Goal: Task Accomplishment & Management: Complete application form

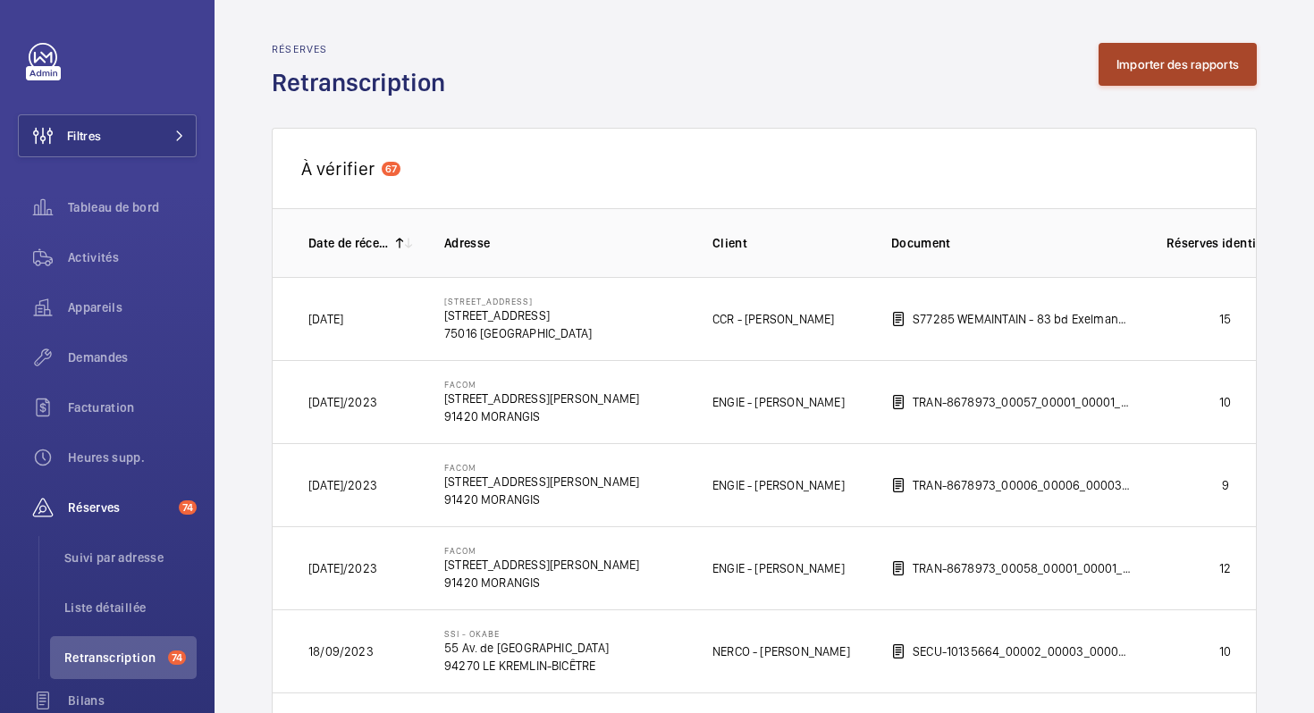
click at [1151, 73] on button "Importer des rapports" at bounding box center [1178, 64] width 158 height 43
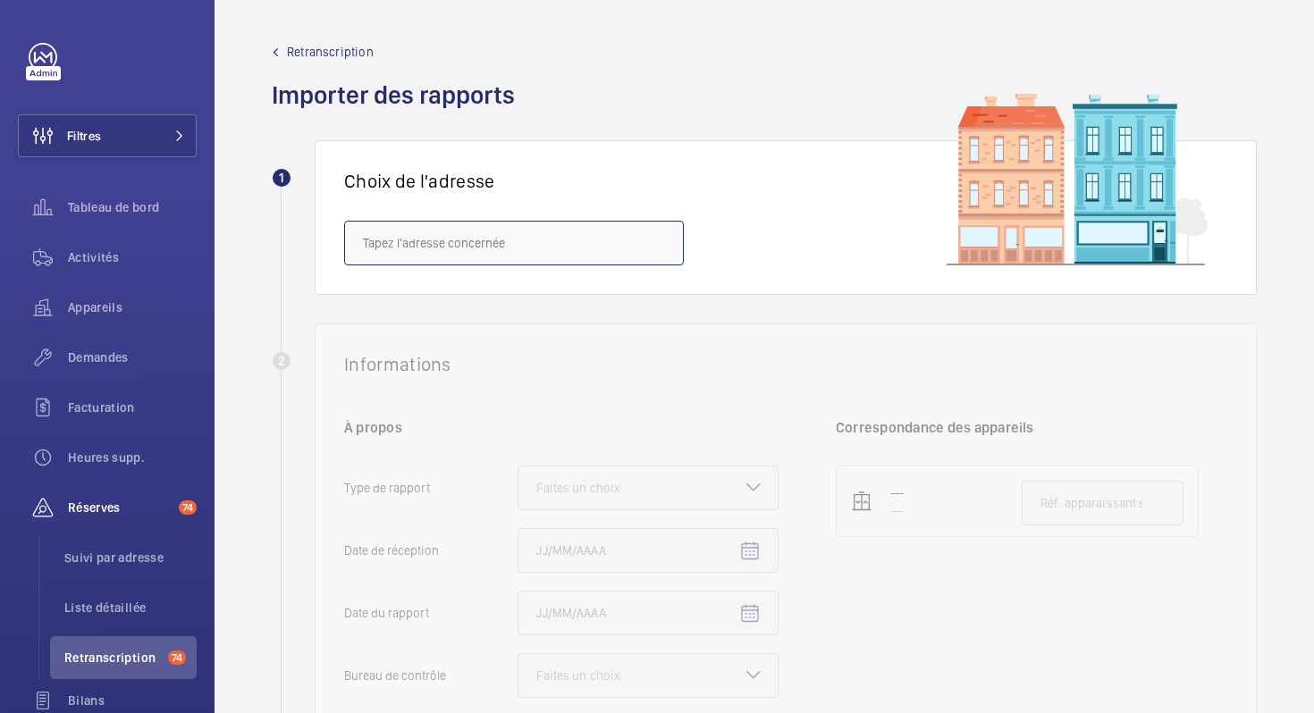
click at [604, 239] on input "text" at bounding box center [514, 243] width 340 height 45
paste input "[STREET_ADDRESS]"
drag, startPoint x: 447, startPoint y: 241, endPoint x: 377, endPoint y: 244, distance: 69.8
click at [377, 244] on input "[STREET_ADDRESS]" at bounding box center [514, 243] width 340 height 45
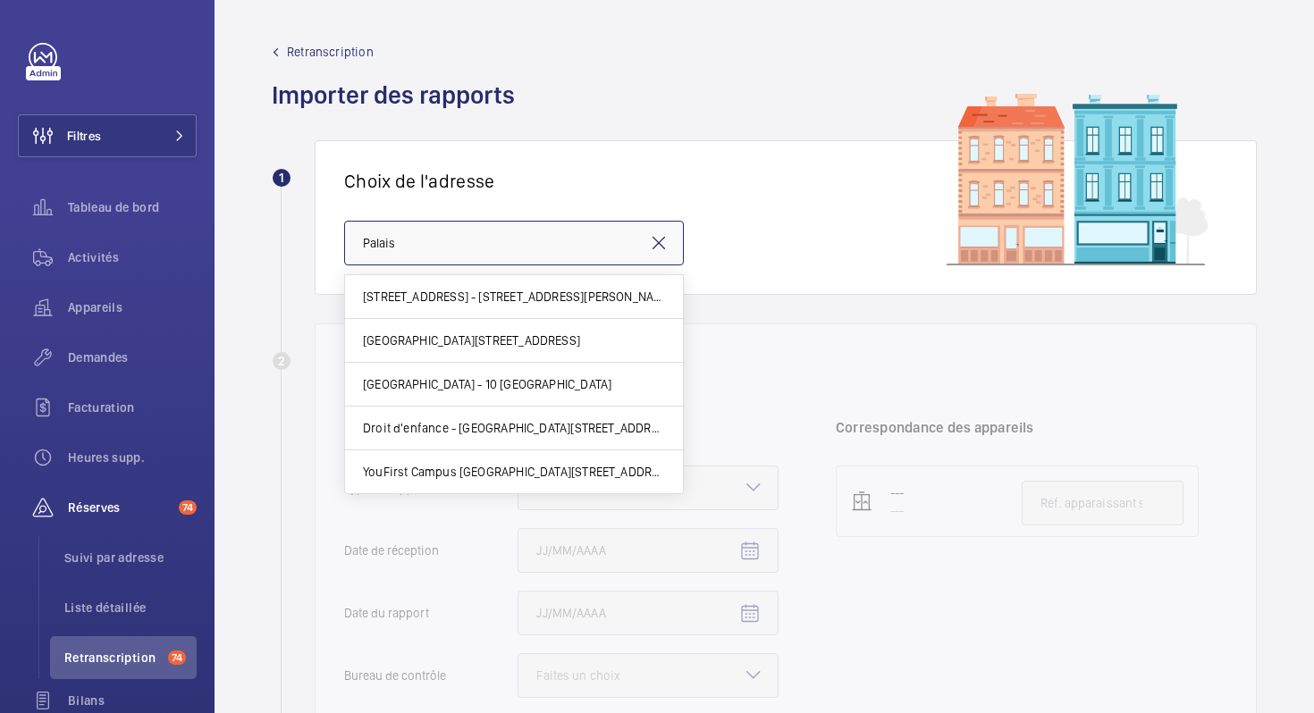
click at [474, 235] on input "Palais" at bounding box center [514, 243] width 340 height 45
paste input "10 Bd du"
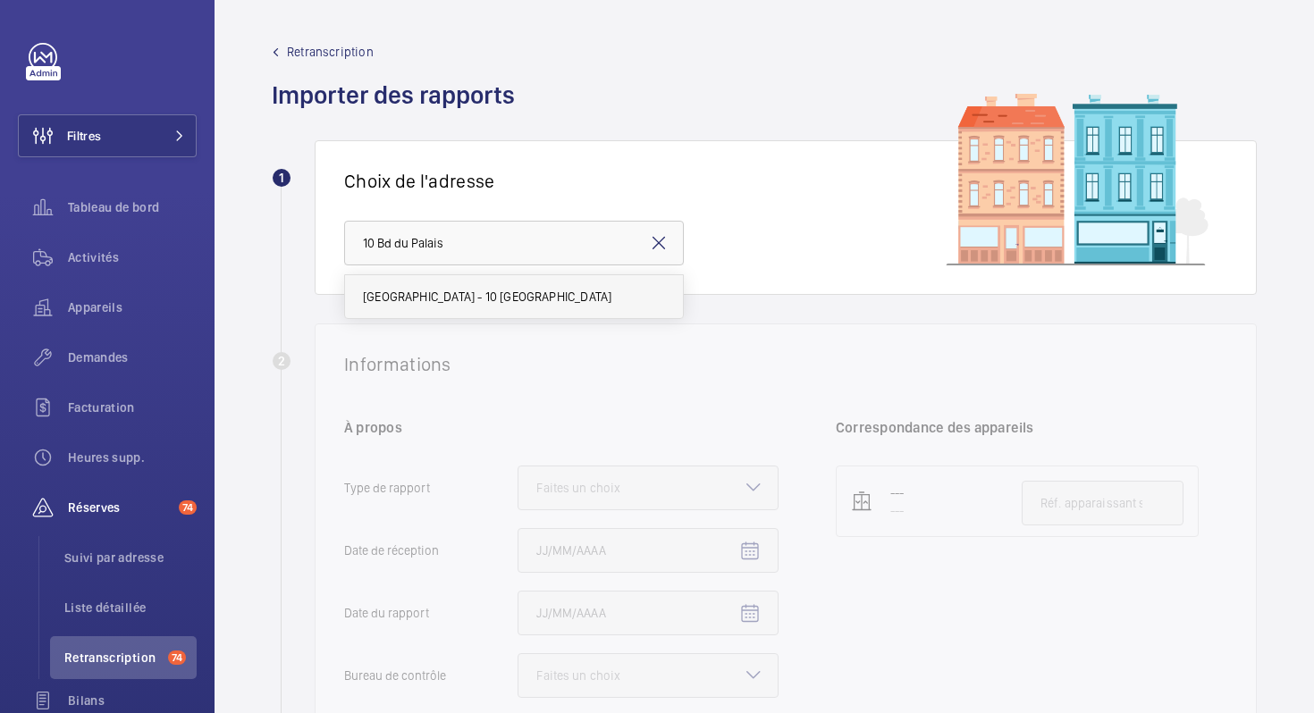
click at [442, 312] on mat-option "[GEOGRAPHIC_DATA] - 10 [GEOGRAPHIC_DATA]" at bounding box center [514, 296] width 338 height 43
type input "[GEOGRAPHIC_DATA] - 10 [GEOGRAPHIC_DATA]"
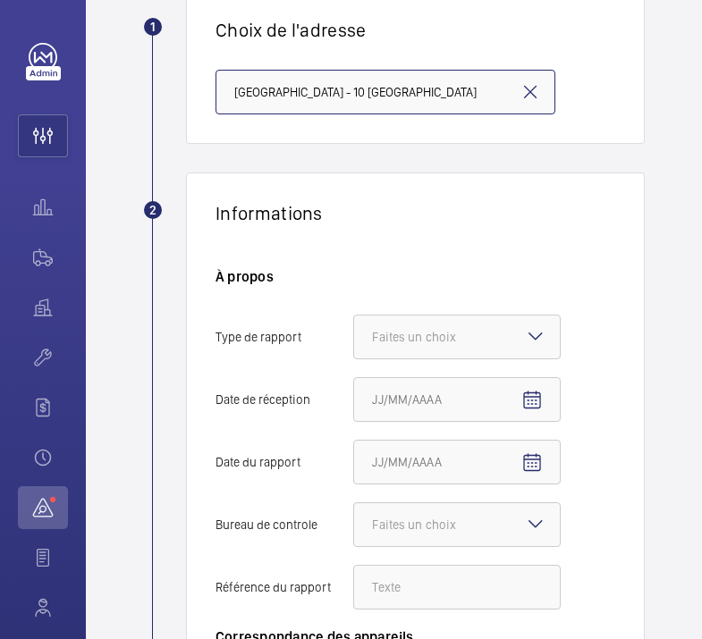
scroll to position [152, 0]
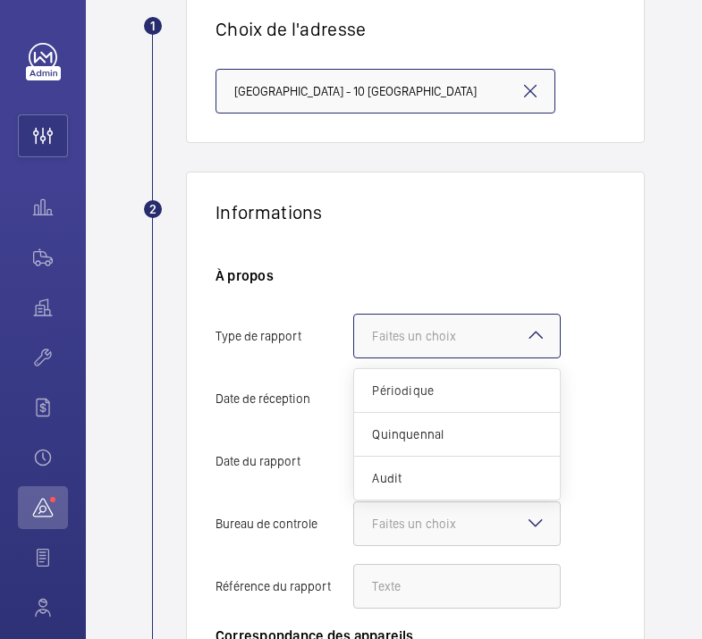
click at [453, 338] on div "Faites un choix" at bounding box center [436, 336] width 129 height 18
click at [354, 338] on input "Type de rapport Faites un choix Périodique Quinquennal Audit" at bounding box center [354, 336] width 0 height 43
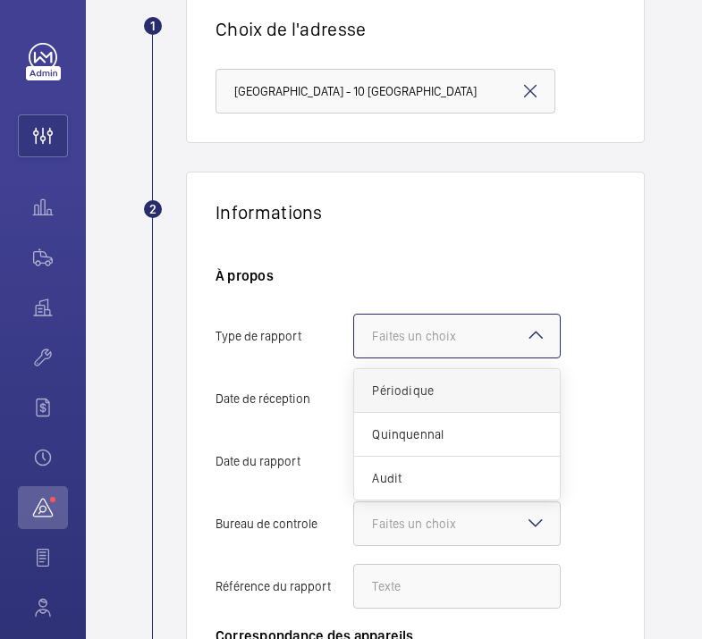
click at [402, 391] on span "Périodique" at bounding box center [457, 391] width 170 height 18
click at [354, 358] on input "Type de rapport Faites un choix Périodique Quinquennal Audit" at bounding box center [354, 336] width 0 height 43
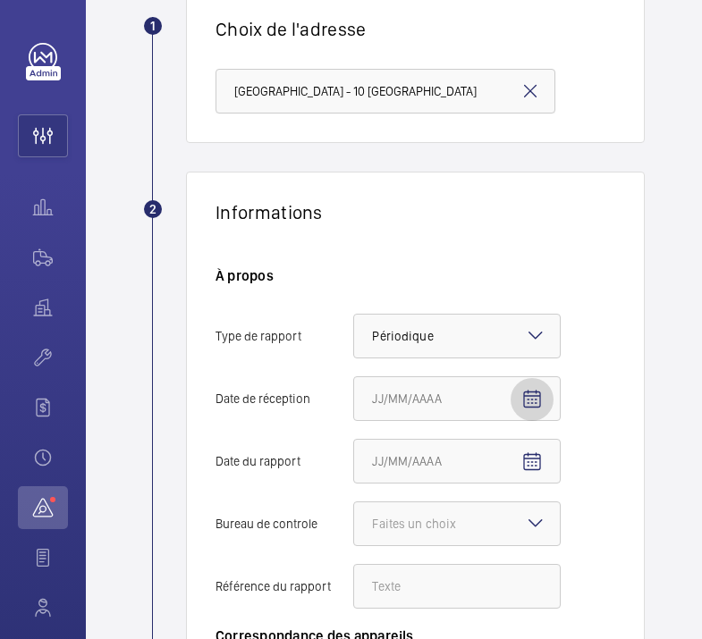
click at [523, 401] on mat-icon "Open calendar" at bounding box center [531, 399] width 21 height 21
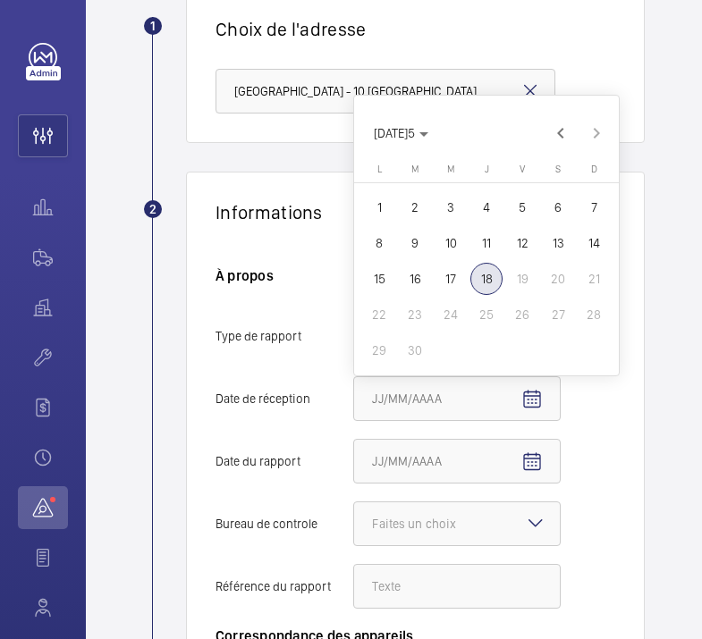
click at [379, 287] on span "15" at bounding box center [379, 279] width 32 height 32
type input "[DATE]"
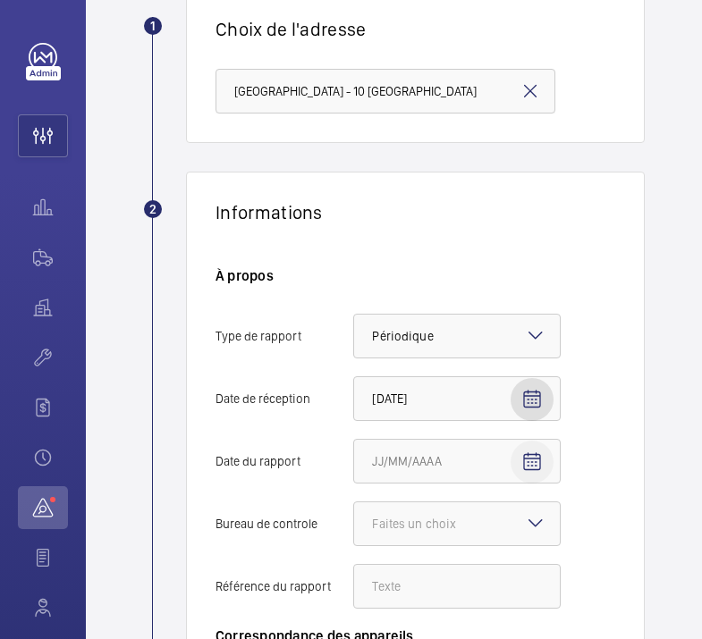
click at [536, 464] on mat-icon "Open calendar" at bounding box center [531, 461] width 21 height 21
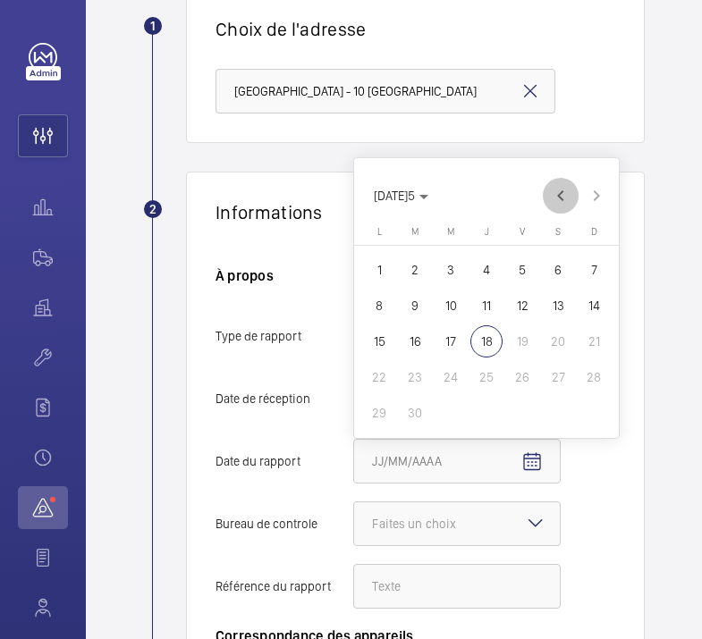
click at [561, 193] on span "Previous month" at bounding box center [561, 196] width 36 height 36
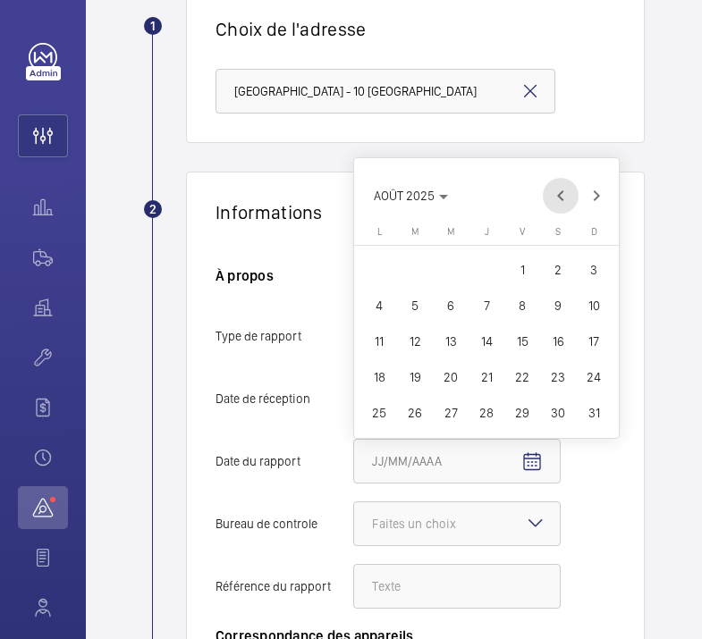
click at [561, 193] on span "Previous month" at bounding box center [561, 196] width 36 height 36
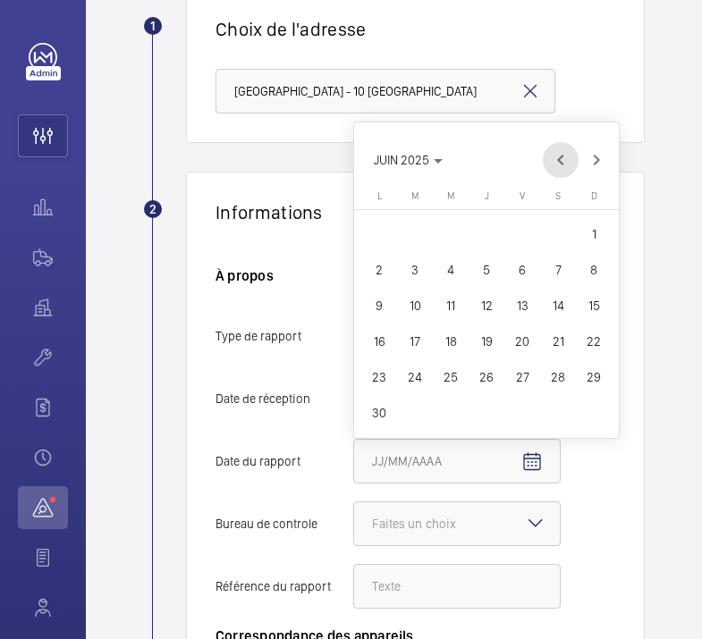
click at [558, 165] on span "Previous month" at bounding box center [561, 160] width 36 height 36
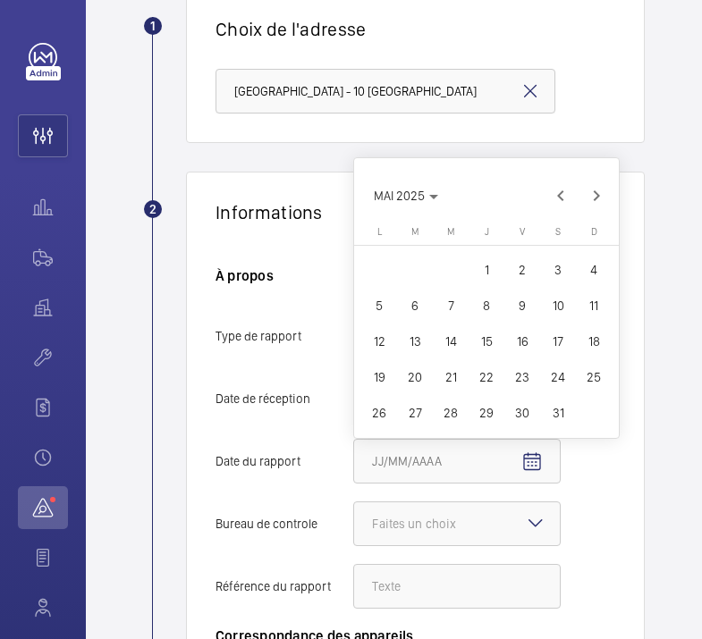
click at [378, 381] on span "19" at bounding box center [379, 377] width 32 height 32
type input "[DATE]5"
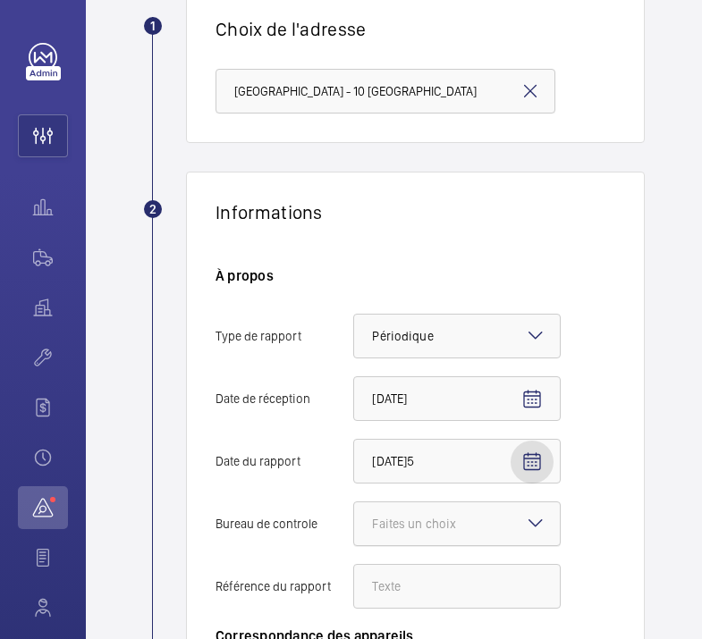
click at [409, 525] on div "Faites un choix" at bounding box center [436, 524] width 129 height 18
click at [354, 525] on input "Bureau de controle Faites un choix" at bounding box center [354, 523] width 0 height 43
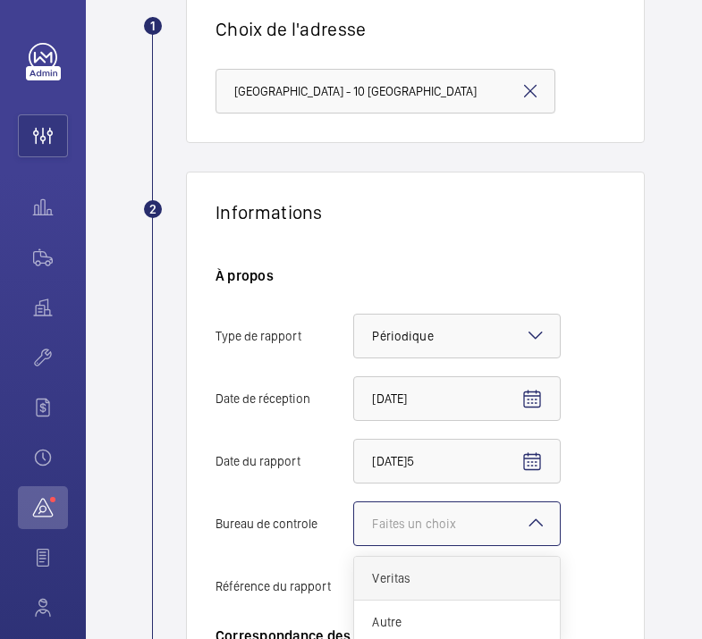
click at [389, 587] on div "Veritas" at bounding box center [457, 579] width 206 height 44
click at [354, 545] on input "Bureau de controle Faites un choix Veritas Autre" at bounding box center [354, 523] width 0 height 43
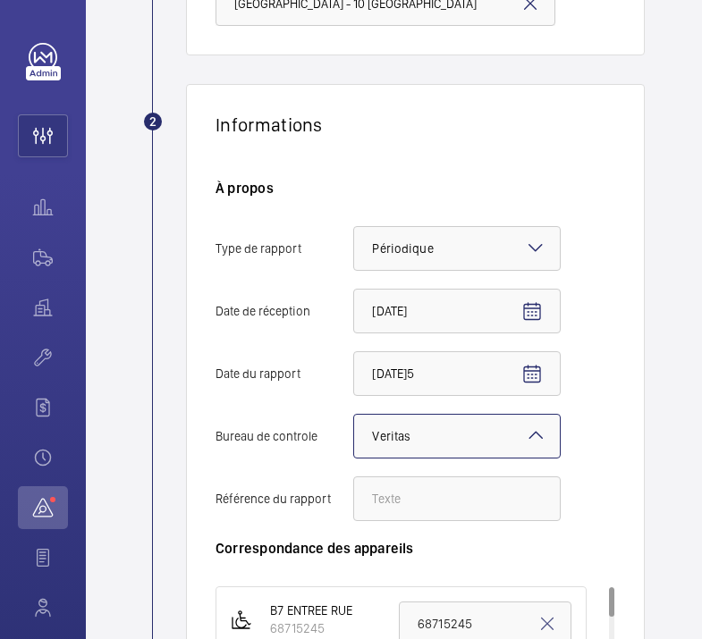
scroll to position [252, 0]
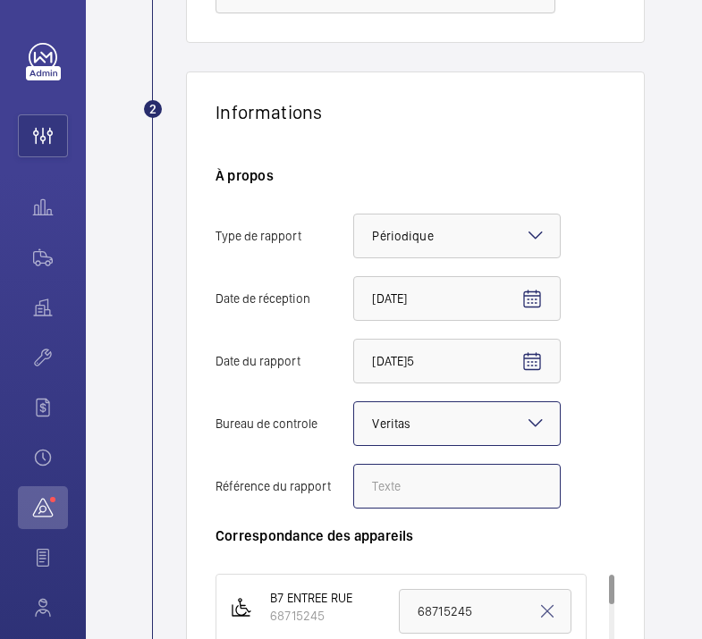
click at [427, 492] on input "Référence du rapport" at bounding box center [456, 486] width 207 height 45
paste input "10 Bd du Palais"
type input "10 Bd du Palais"
drag, startPoint x: 464, startPoint y: 480, endPoint x: 359, endPoint y: 485, distance: 104.7
click at [359, 485] on input "10 Bd du Palais" at bounding box center [456, 486] width 207 height 45
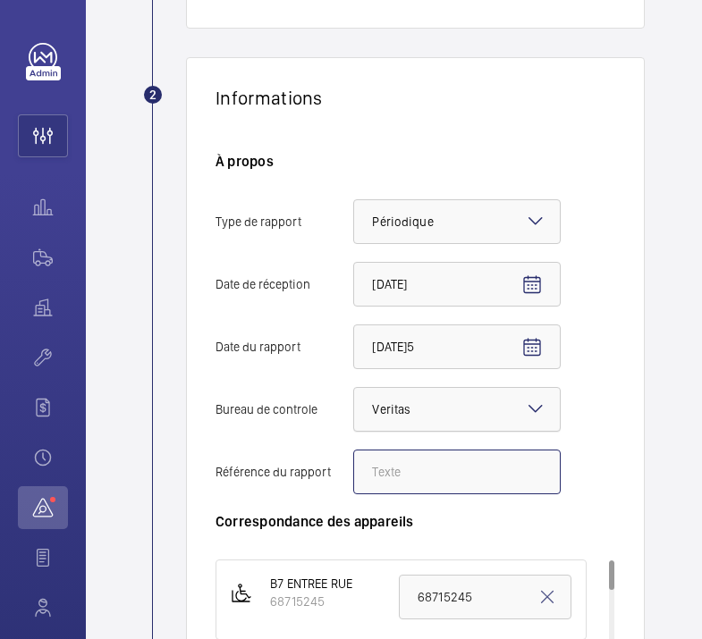
scroll to position [259, 0]
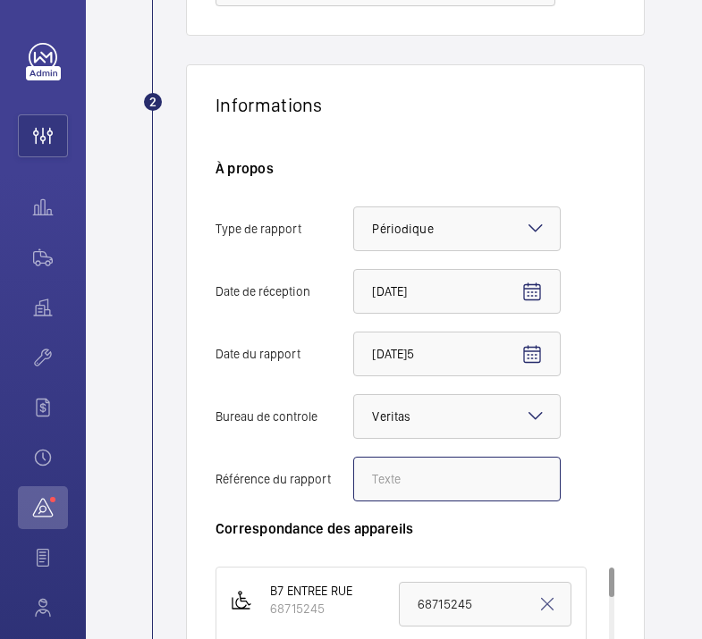
paste input "10 Bd du Palais"
type input "10 Bd du Palais"
drag, startPoint x: 463, startPoint y: 476, endPoint x: 355, endPoint y: 474, distance: 108.2
click at [355, 474] on input "10 Bd du Palais" at bounding box center [456, 479] width 207 height 45
click at [373, 468] on input "Référence du rapport" at bounding box center [456, 479] width 207 height 45
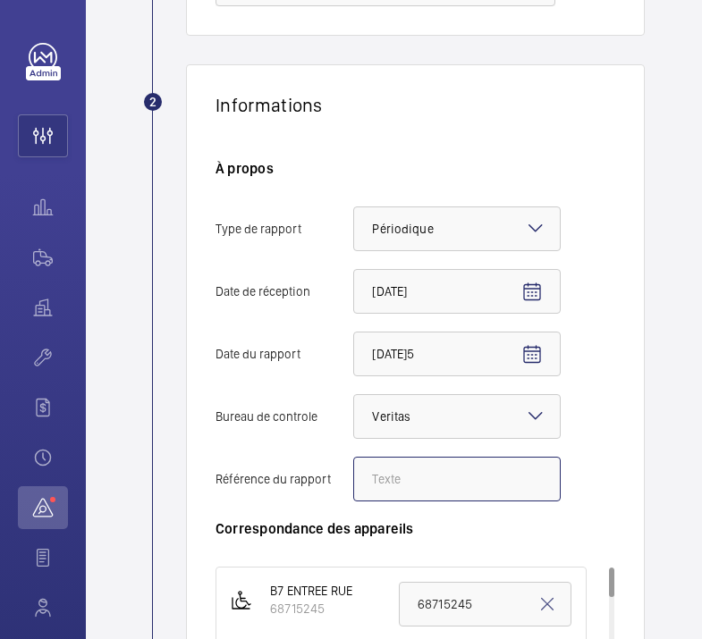
paste input "10 Bd du Palais"
type input "10 Bd du Palais"
drag, startPoint x: 476, startPoint y: 484, endPoint x: 365, endPoint y: 485, distance: 111.8
click at [365, 485] on input "10 Bd du Palais" at bounding box center [456, 479] width 207 height 45
type input "190092170/195.3.1.R"
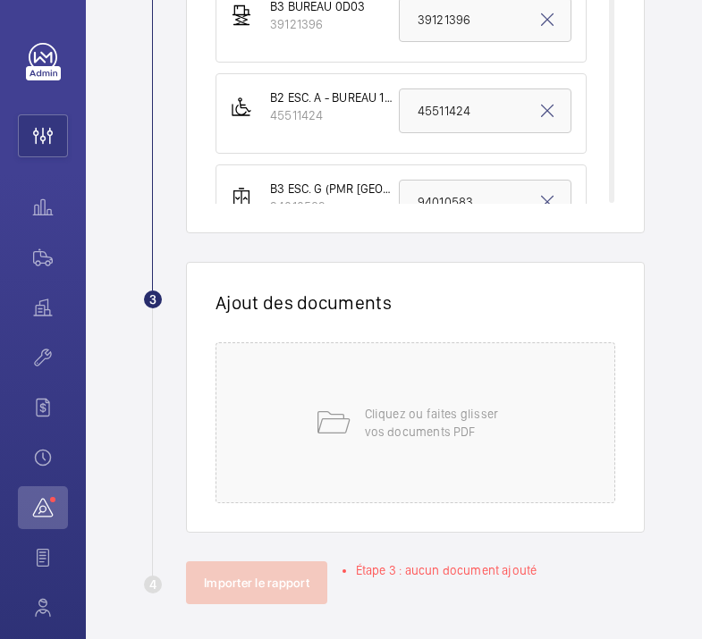
scroll to position [943, 0]
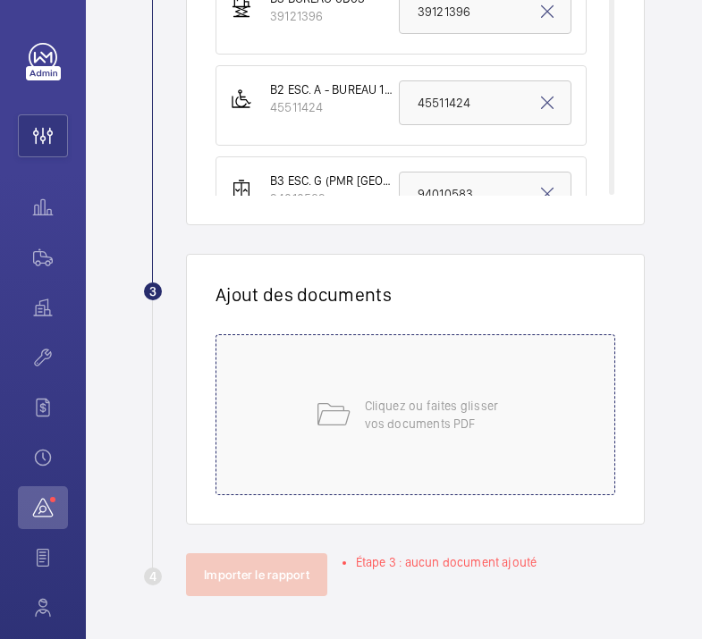
click at [342, 461] on div "Cliquez ou faites glisser vos documents PDF" at bounding box center [415, 414] width 400 height 161
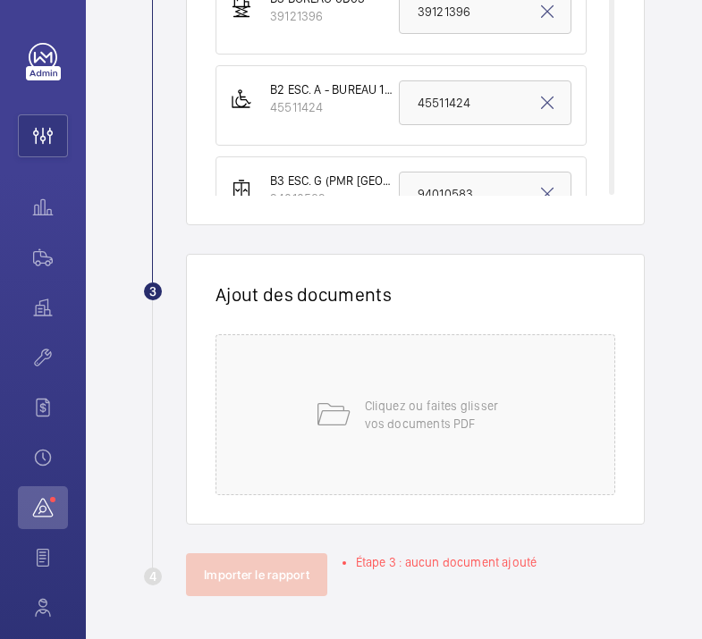
scroll to position [932, 0]
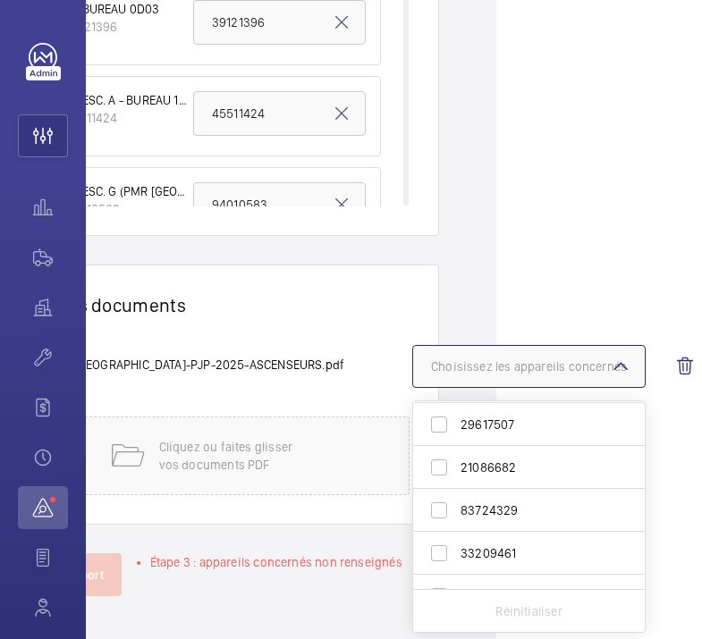
scroll to position [948, 0]
click at [482, 466] on span "21086682" at bounding box center [529, 461] width 139 height 18
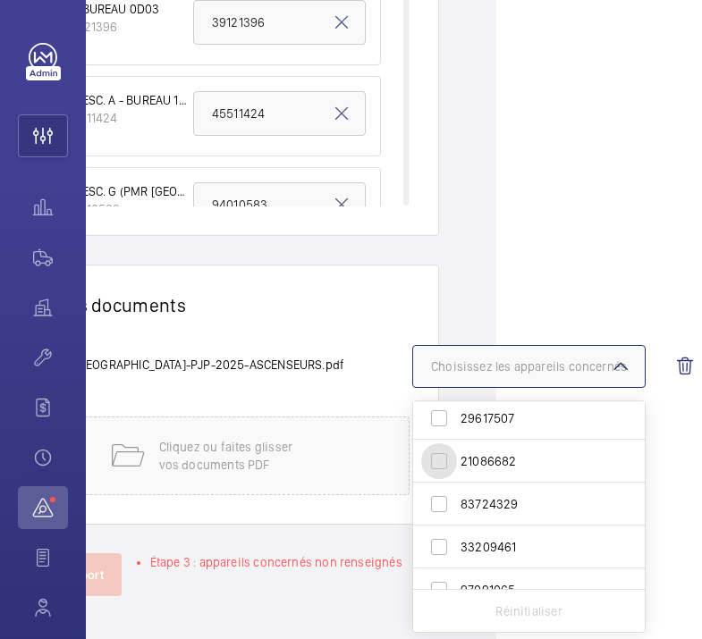
click at [457, 466] on input "21086682" at bounding box center [439, 461] width 36 height 36
checkbox input "true"
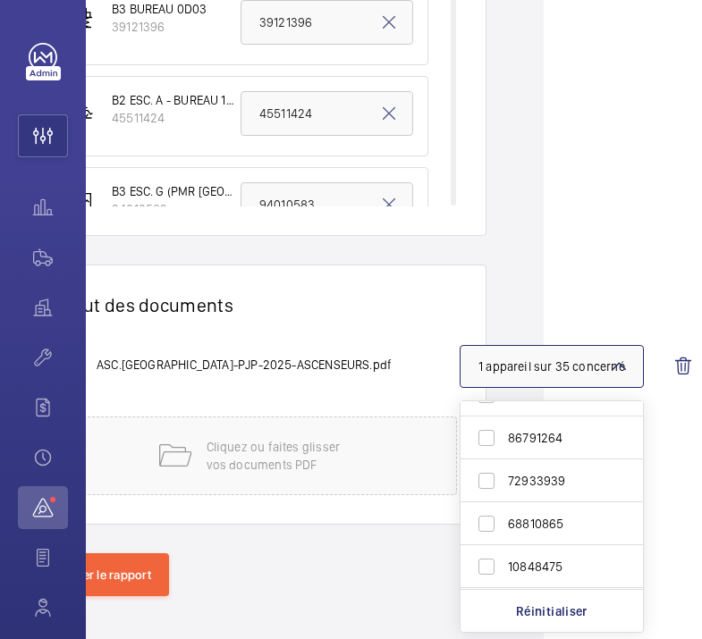
scroll to position [241, 0]
click at [514, 478] on span "72933939" at bounding box center [553, 482] width 90 height 18
click at [504, 478] on input "72933939" at bounding box center [486, 482] width 36 height 36
checkbox input "true"
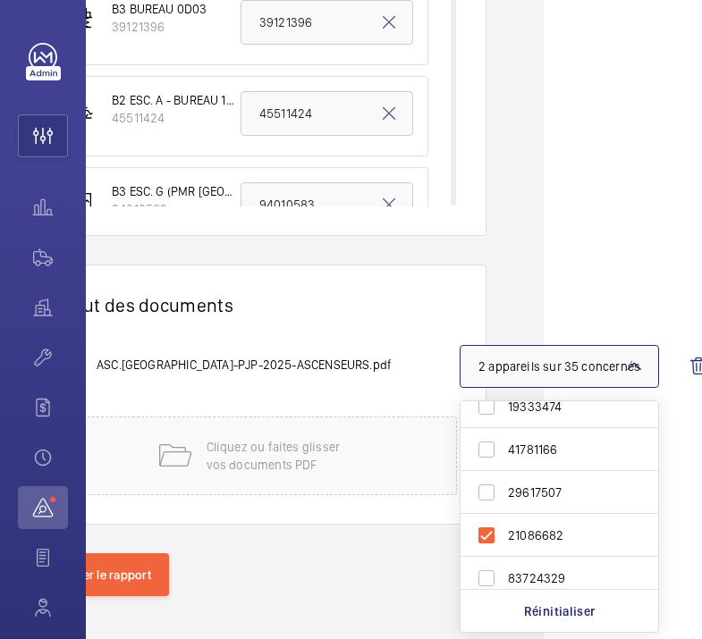
scroll to position [875, 0]
click at [520, 448] on span "41781166" at bounding box center [560, 449] width 105 height 18
click at [504, 448] on input "41781166" at bounding box center [486, 449] width 36 height 36
checkbox input "true"
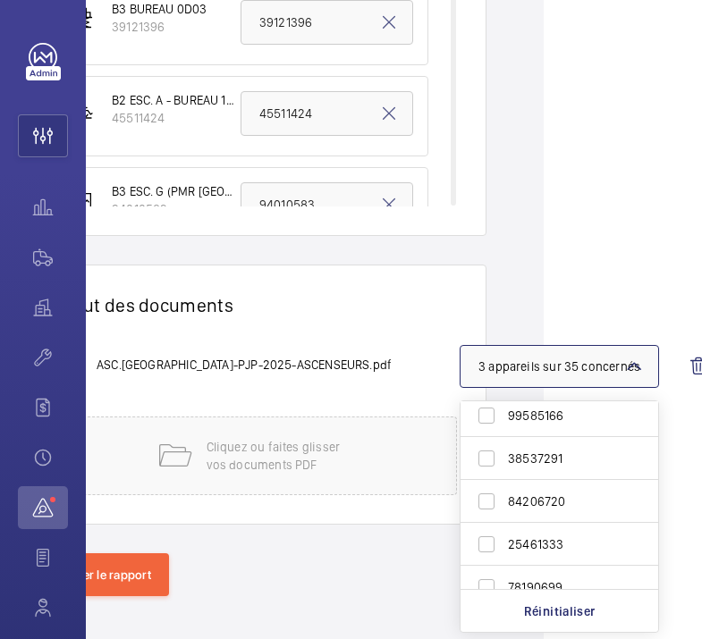
scroll to position [1212, 0]
click at [544, 451] on span "38537291" at bounding box center [560, 455] width 105 height 18
click at [504, 451] on input "38537291" at bounding box center [486, 455] width 36 height 36
checkbox input "true"
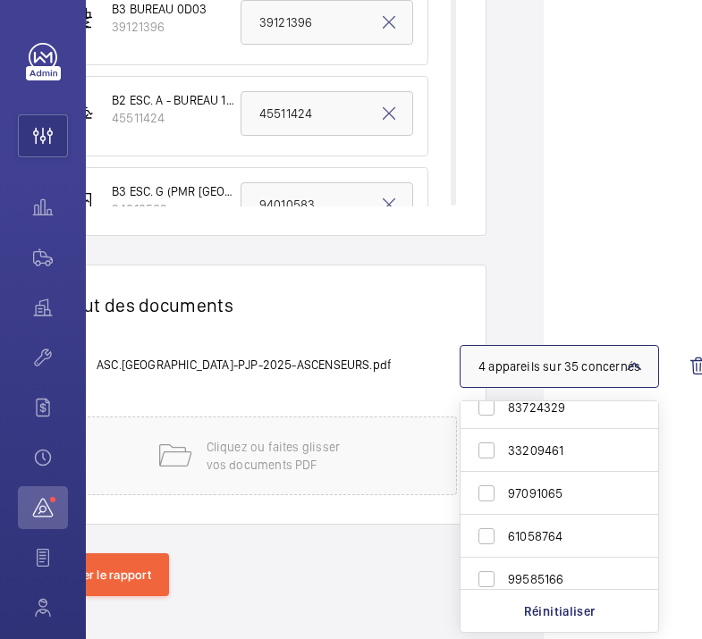
scroll to position [1053, 0]
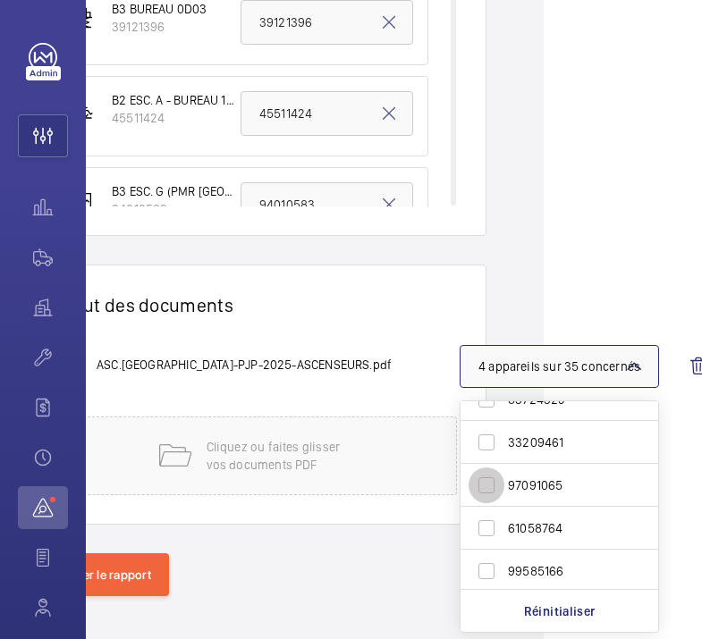
click at [499, 491] on input "97091065" at bounding box center [486, 486] width 36 height 36
checkbox input "true"
click at [509, 449] on span "33209461" at bounding box center [560, 443] width 105 height 18
click at [504, 449] on input "33209461" at bounding box center [486, 443] width 36 height 36
checkbox input "true"
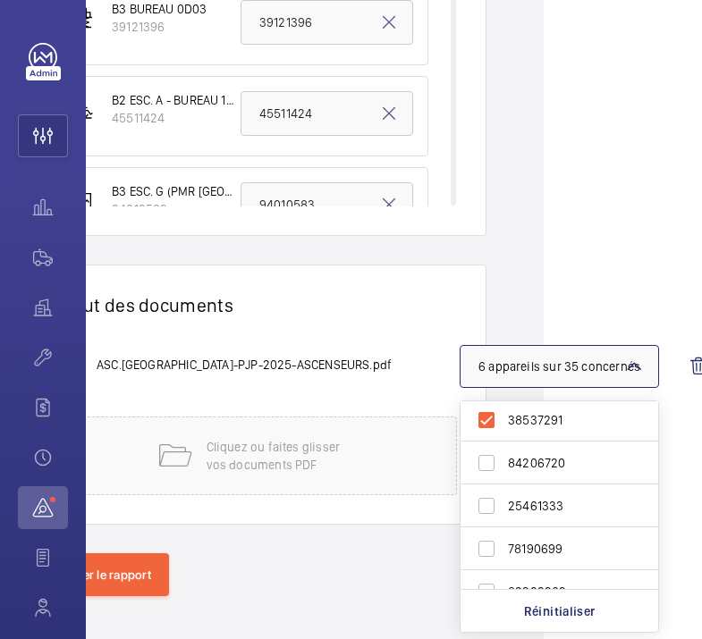
scroll to position [1314, 0]
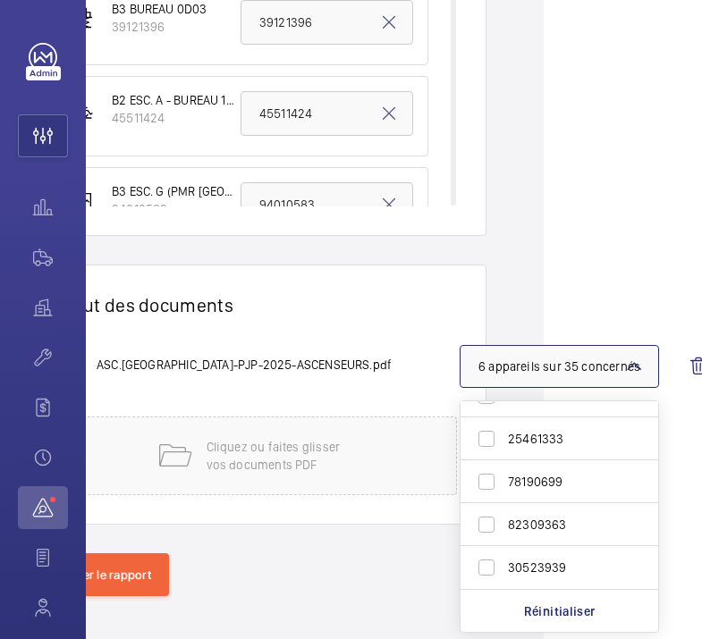
click at [515, 476] on span "78190699" at bounding box center [560, 482] width 105 height 18
click at [504, 476] on input "78190699" at bounding box center [486, 482] width 36 height 36
checkbox input "true"
click at [515, 432] on span "25461333" at bounding box center [560, 439] width 105 height 18
click at [504, 432] on input "25461333" at bounding box center [486, 439] width 36 height 36
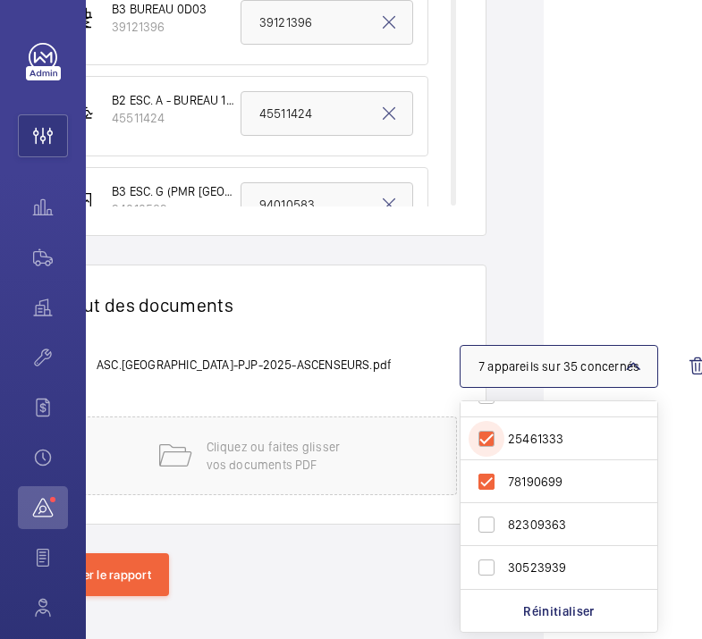
checkbox input "true"
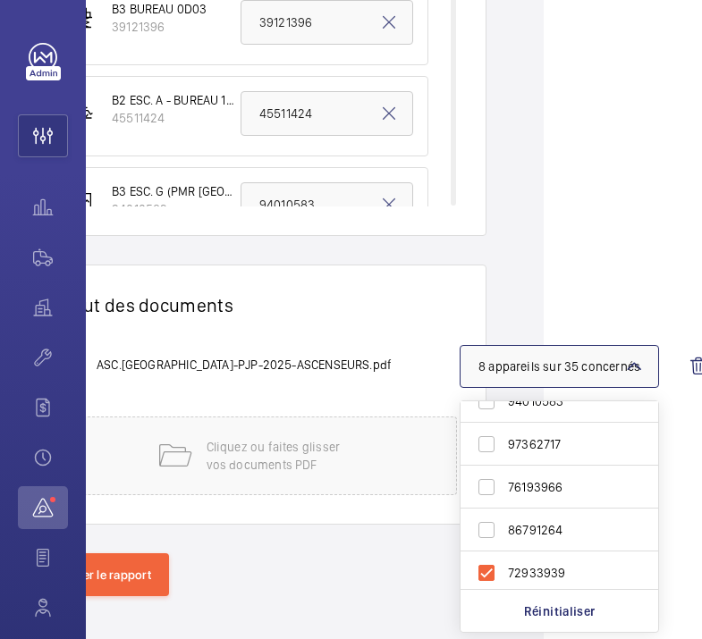
click at [518, 487] on span "76193966" at bounding box center [560, 487] width 105 height 18
click at [504, 487] on input "76193966" at bounding box center [486, 487] width 36 height 36
checkbox input "true"
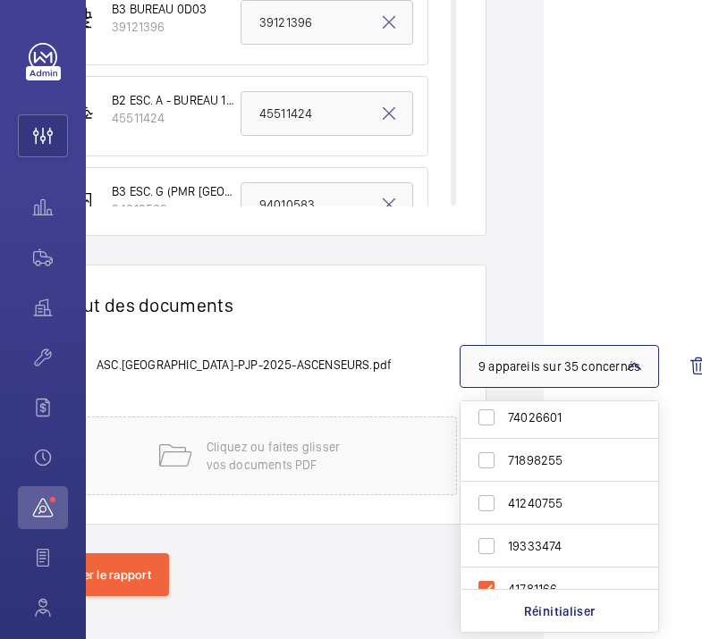
scroll to position [746, 0]
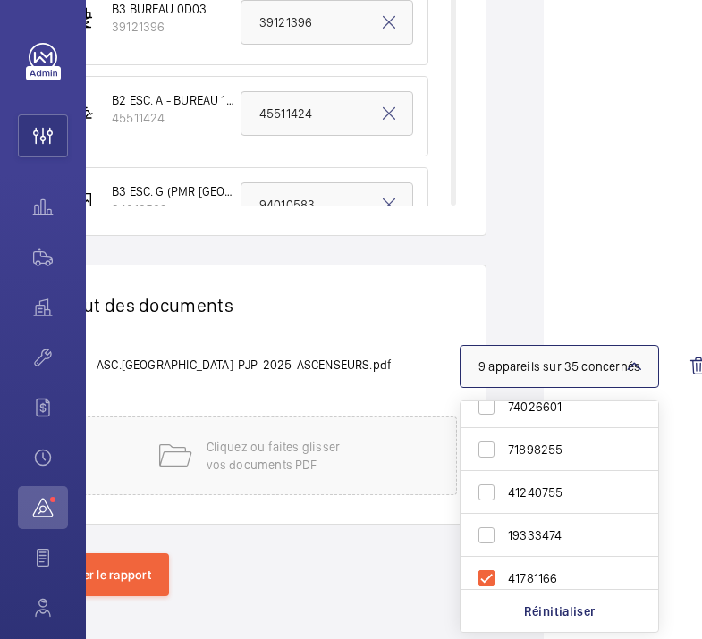
click at [518, 448] on span "71898255" at bounding box center [560, 450] width 105 height 18
click at [504, 448] on input "71898255" at bounding box center [486, 450] width 36 height 36
checkbox input "true"
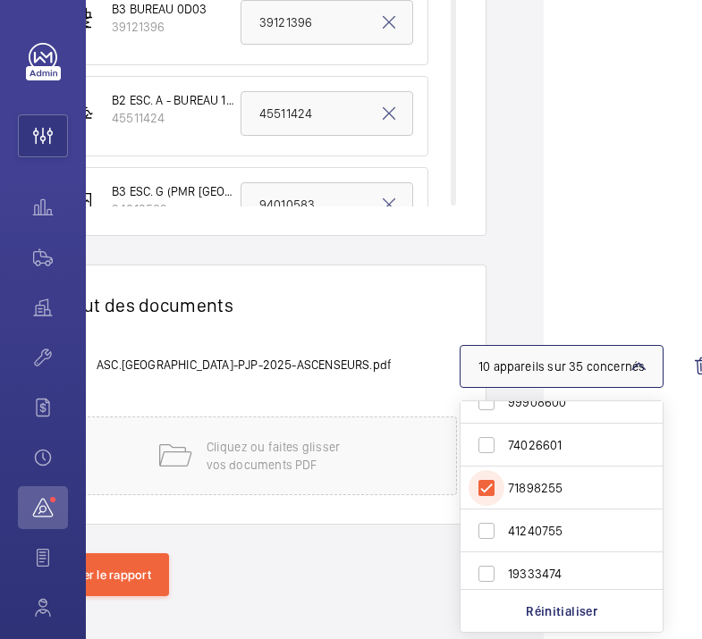
scroll to position [707, 0]
click at [478, 434] on input "74026601" at bounding box center [486, 445] width 36 height 36
checkbox input "true"
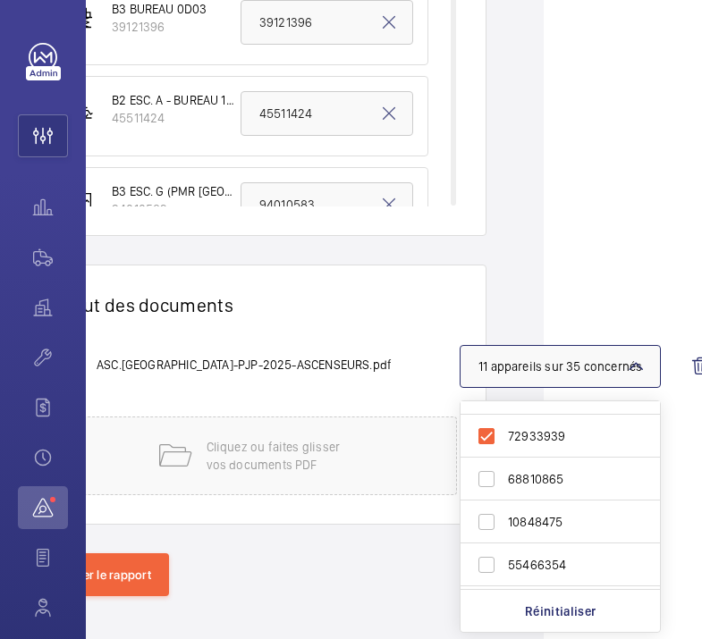
scroll to position [288, 0]
click at [524, 475] on span "68810865" at bounding box center [561, 478] width 107 height 18
click at [504, 475] on input "68810865" at bounding box center [486, 478] width 36 height 36
checkbox input "true"
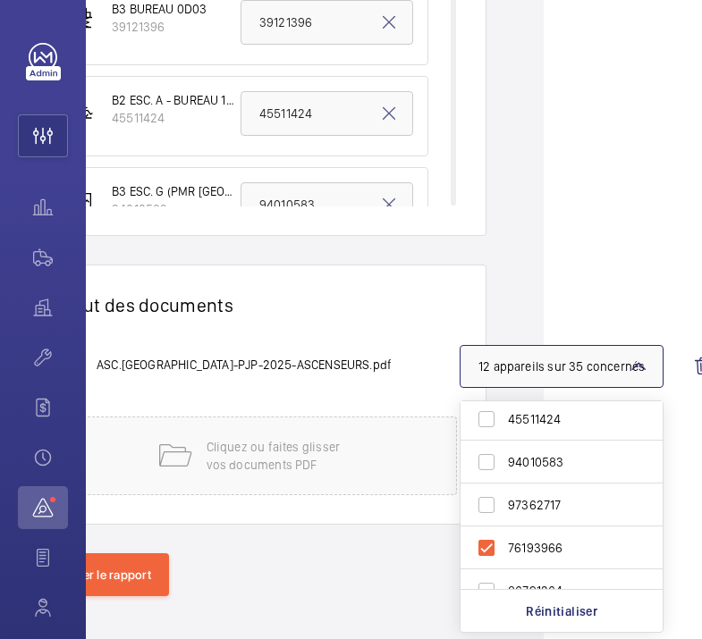
scroll to position [77, 0]
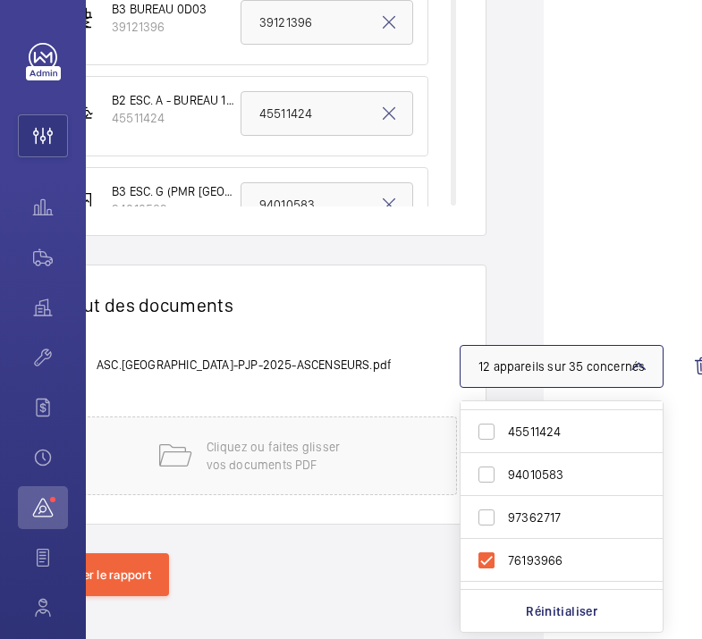
click at [524, 475] on span "94010583" at bounding box center [563, 475] width 110 height 18
click at [504, 475] on input "94010583" at bounding box center [486, 475] width 36 height 36
checkbox input "true"
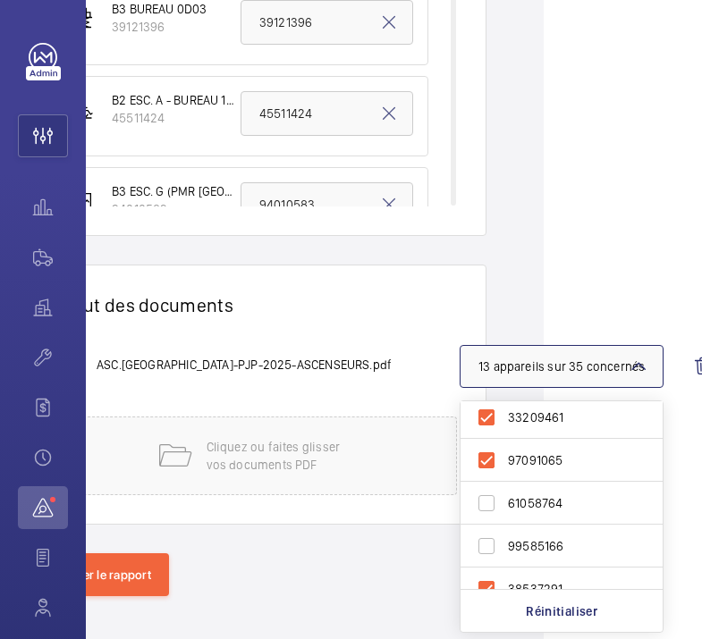
scroll to position [1090, 0]
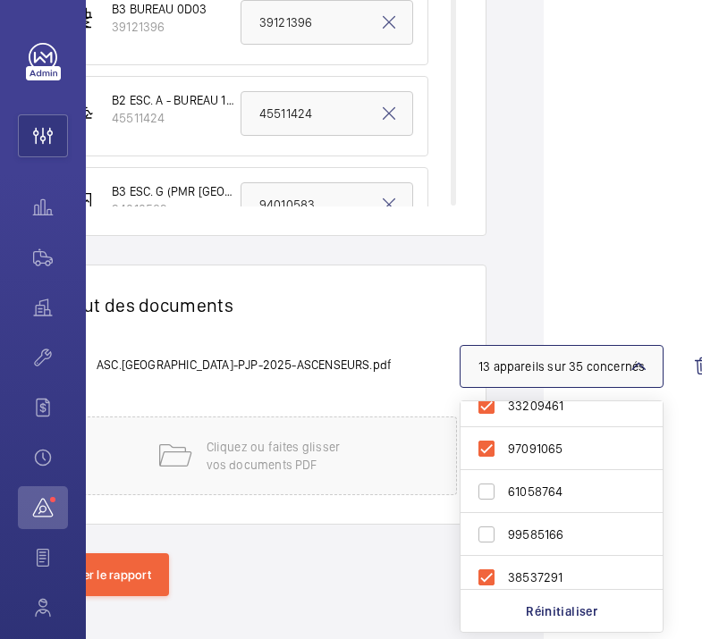
click at [518, 493] on span "61058764" at bounding box center [563, 492] width 110 height 18
click at [504, 493] on input "61058764" at bounding box center [486, 492] width 36 height 36
checkbox input "true"
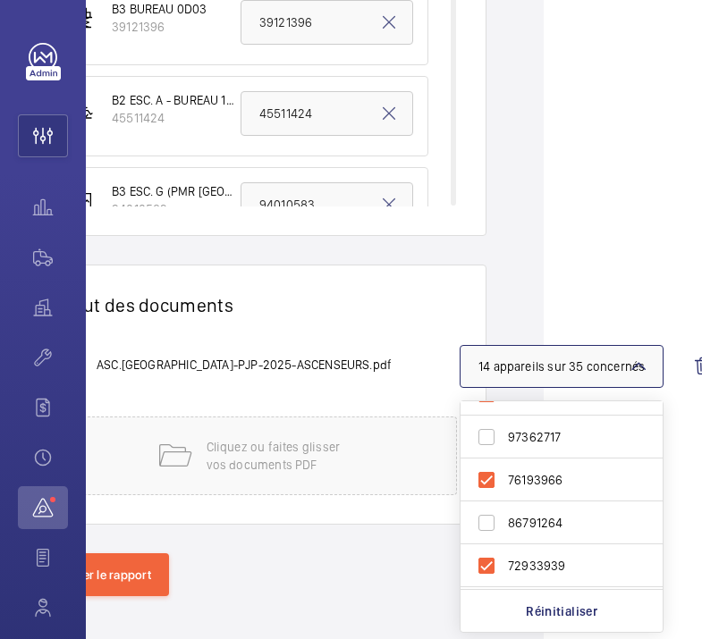
scroll to position [181, 0]
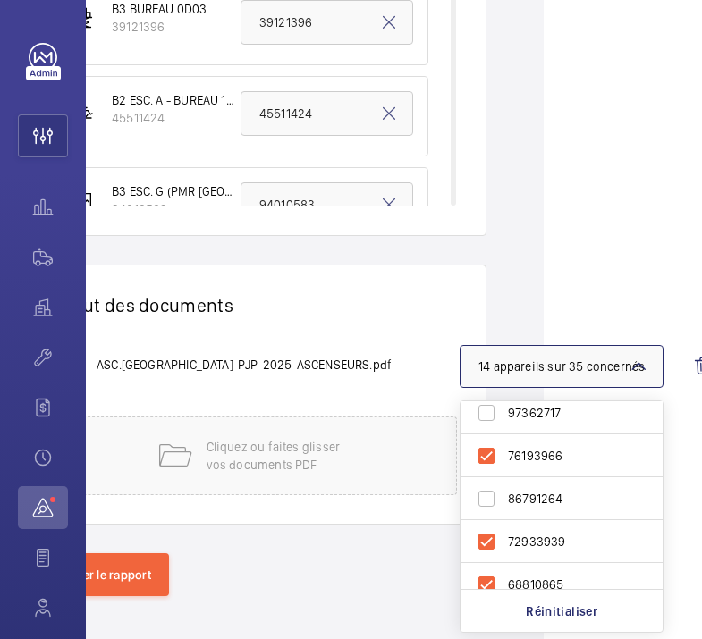
click at [538, 496] on span "86791264" at bounding box center [563, 499] width 110 height 18
click at [504, 496] on input "86791264" at bounding box center [486, 499] width 36 height 36
checkbox input "true"
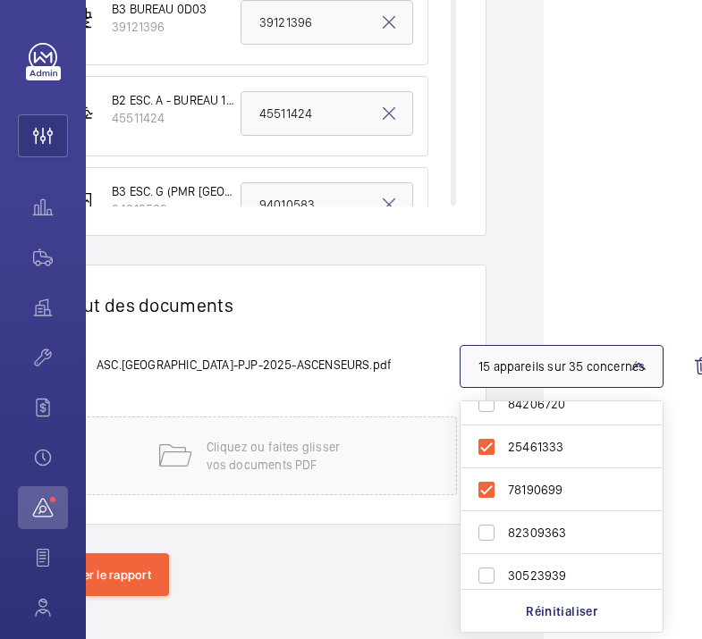
scroll to position [1314, 0]
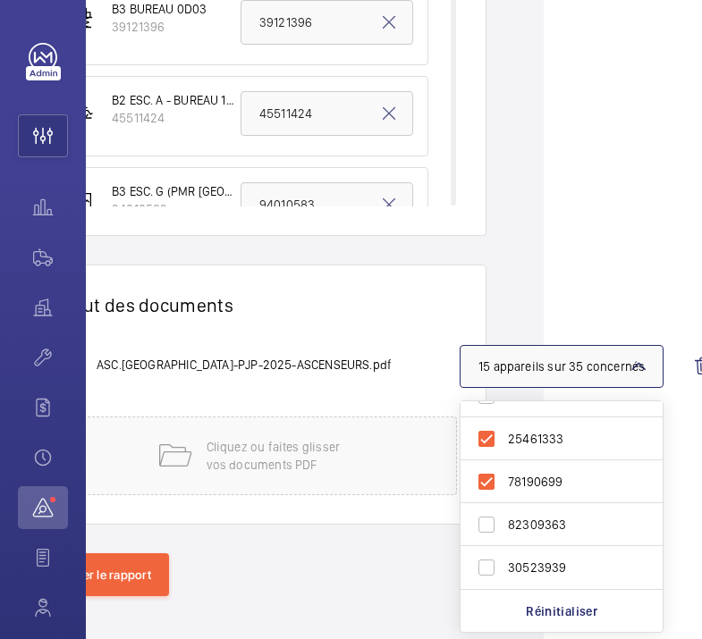
click at [520, 521] on span "82309363" at bounding box center [563, 525] width 110 height 18
click at [504, 521] on input "82309363" at bounding box center [486, 525] width 36 height 36
checkbox input "true"
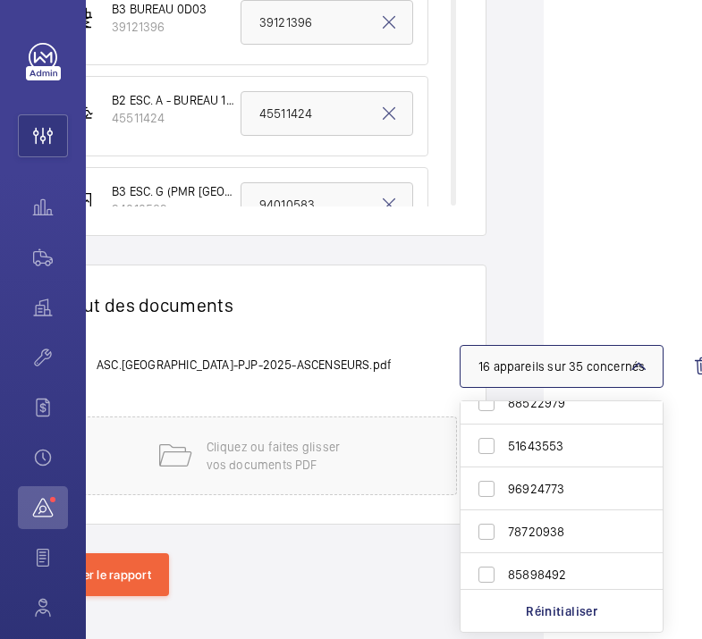
scroll to position [481, 0]
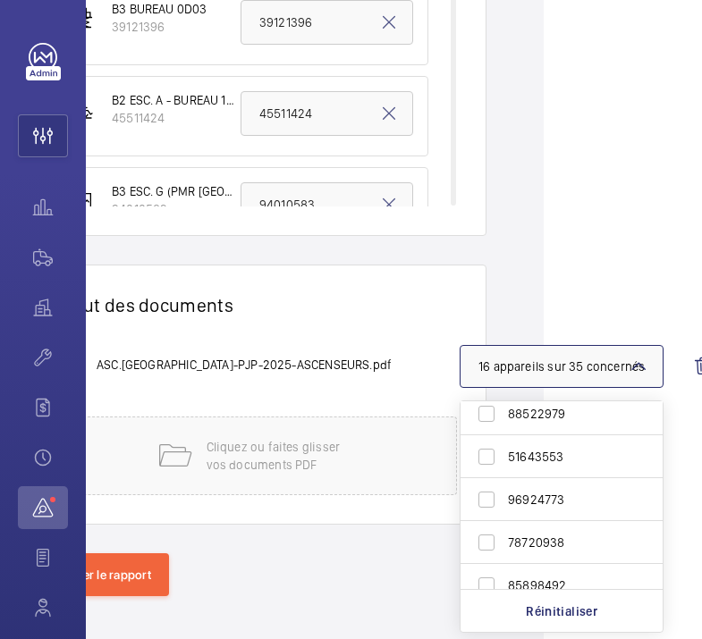
click at [542, 493] on span "96924773" at bounding box center [563, 500] width 110 height 18
click at [504, 493] on input "96924773" at bounding box center [486, 500] width 36 height 36
checkbox input "true"
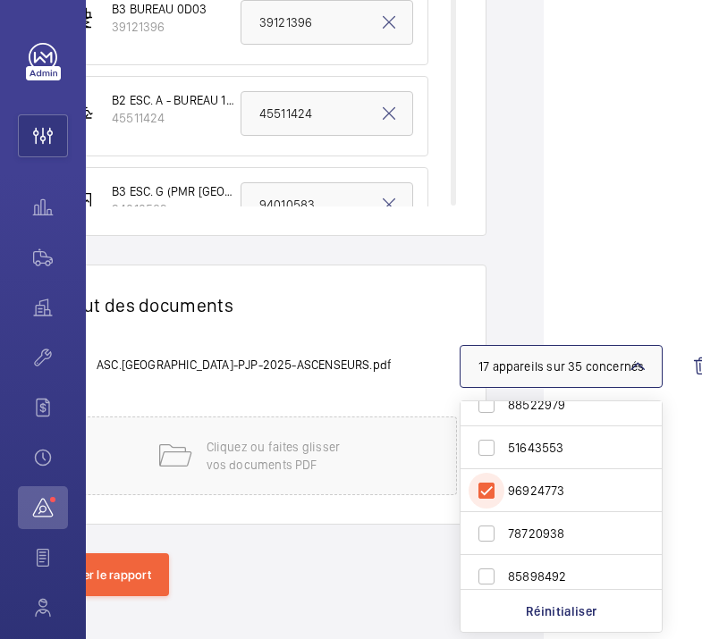
scroll to position [496, 0]
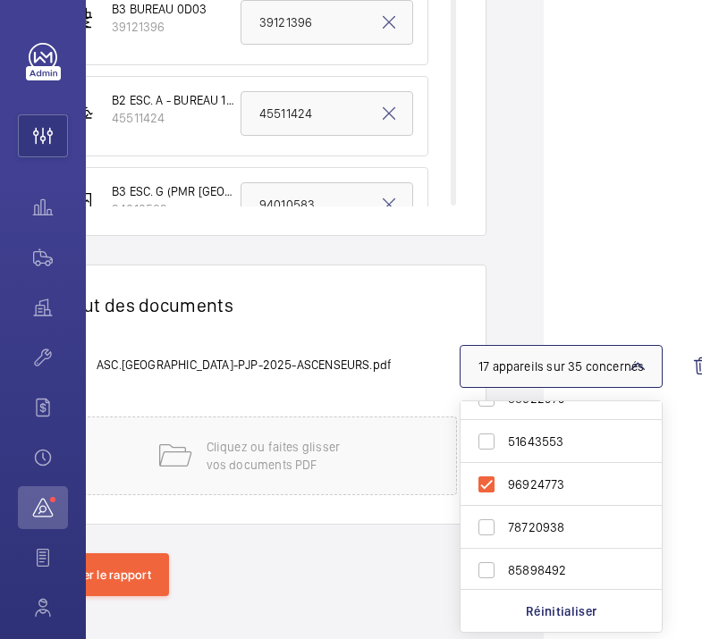
click at [526, 527] on span "78720938" at bounding box center [562, 527] width 109 height 18
click at [504, 527] on input "78720938" at bounding box center [486, 528] width 36 height 36
checkbox input "true"
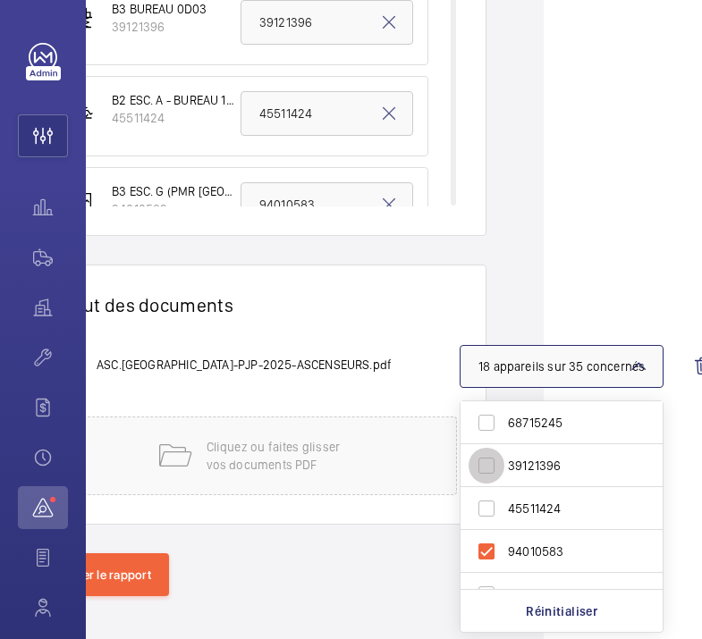
click at [487, 457] on input "39121396" at bounding box center [486, 466] width 36 height 36
checkbox input "true"
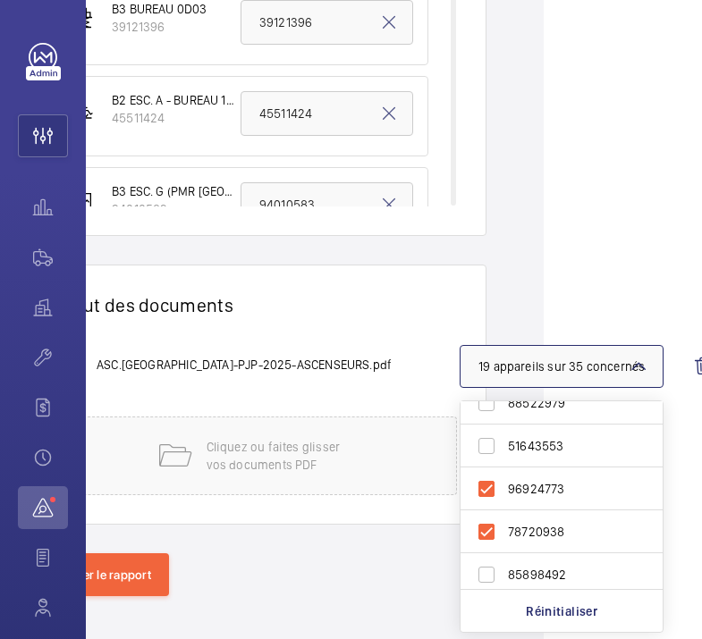
scroll to position [493, 0]
click at [514, 447] on span "51643553" at bounding box center [563, 445] width 110 height 18
click at [504, 447] on input "51643553" at bounding box center [486, 445] width 36 height 36
checkbox input "true"
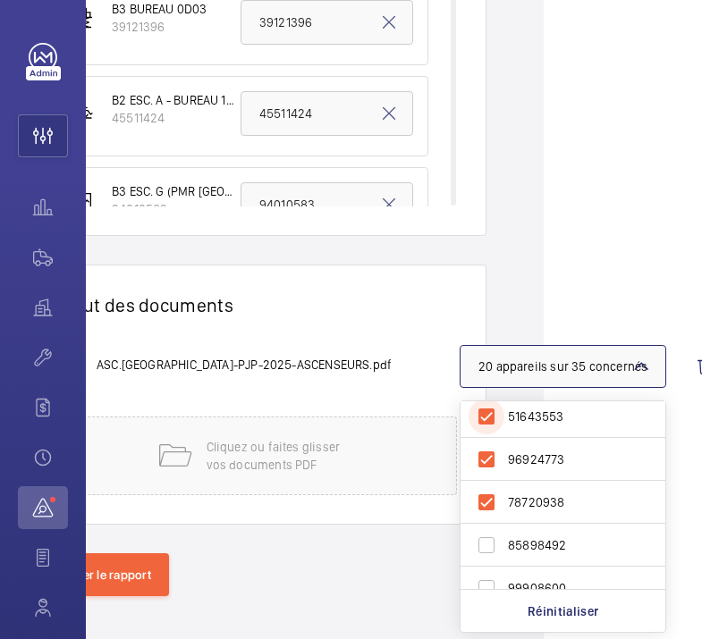
scroll to position [523, 0]
click at [482, 545] on input "85898492" at bounding box center [486, 544] width 36 height 36
checkbox input "true"
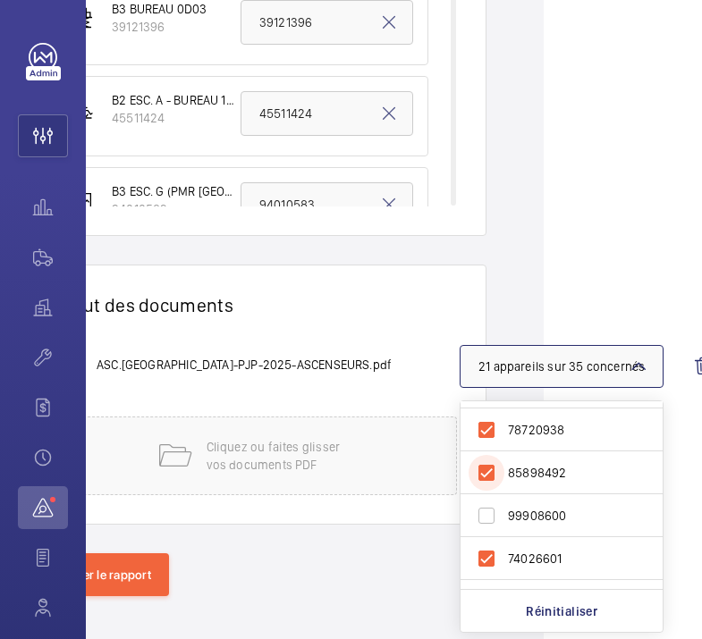
scroll to position [596, 0]
click at [506, 510] on label "99908600" at bounding box center [547, 513] width 175 height 43
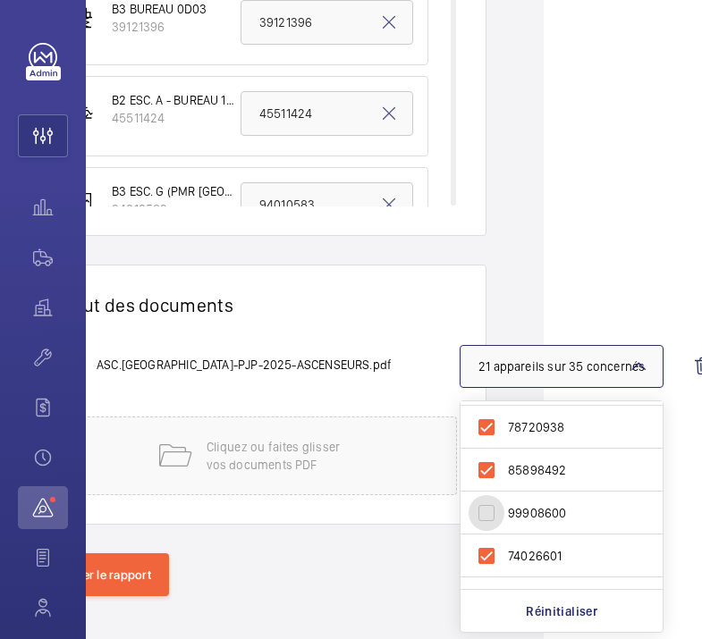
click at [504, 510] on input "99908600" at bounding box center [486, 513] width 36 height 36
checkbox input "true"
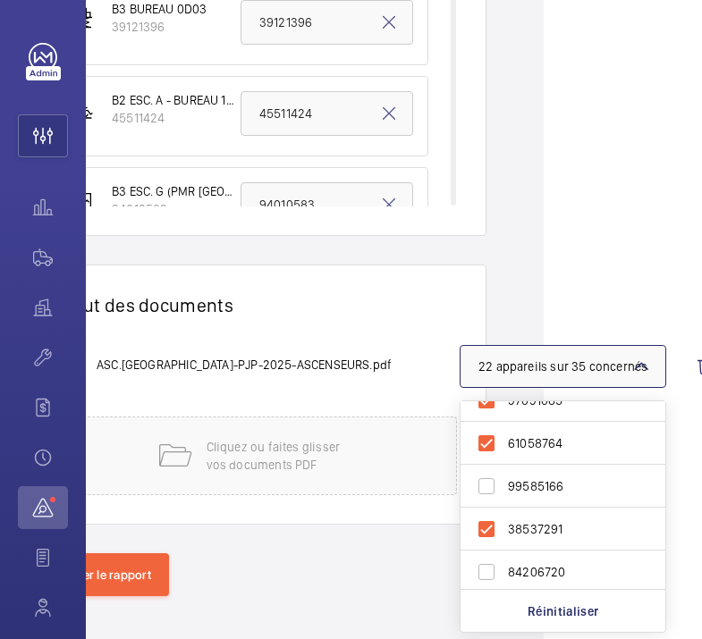
scroll to position [1139, 0]
click at [492, 479] on input "99585166" at bounding box center [486, 486] width 36 height 36
checkbox input "true"
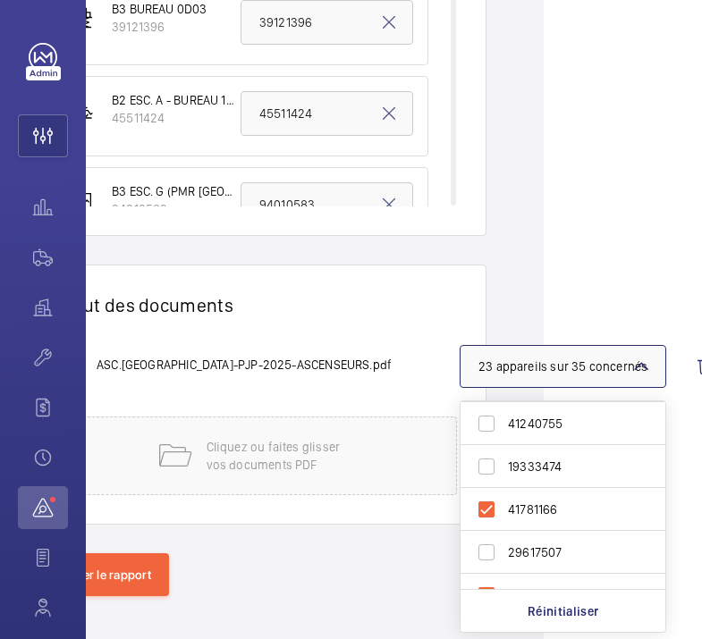
scroll to position [806, 0]
click at [507, 472] on label "19333474" at bounding box center [549, 474] width 178 height 43
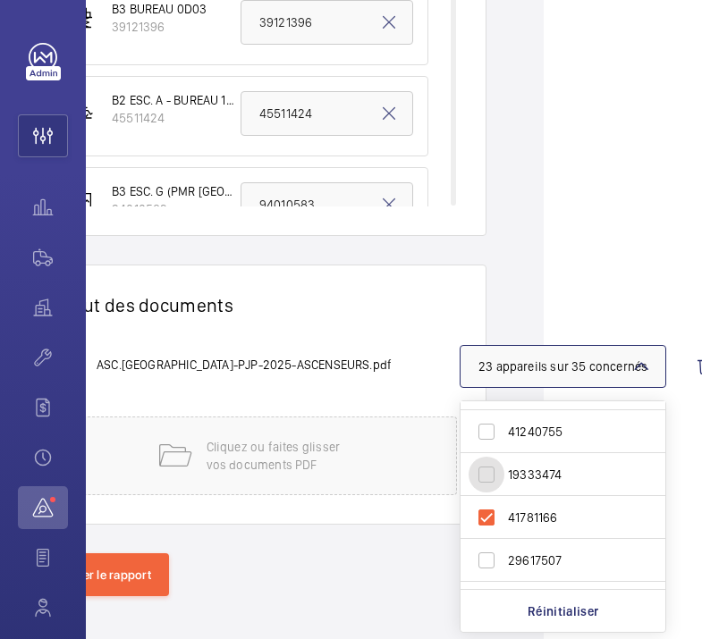
click at [504, 472] on input "19333474" at bounding box center [486, 475] width 36 height 36
checkbox input "true"
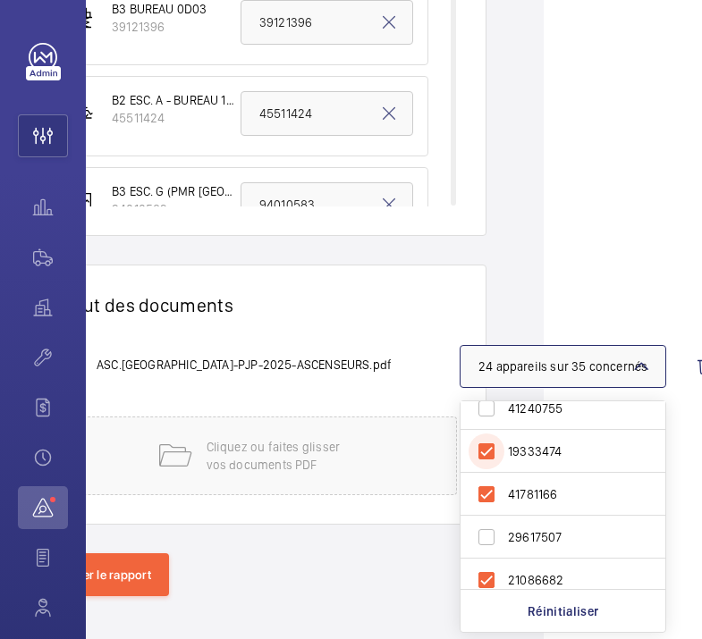
scroll to position [830, 0]
click at [496, 533] on input "29617507" at bounding box center [486, 536] width 36 height 36
checkbox input "true"
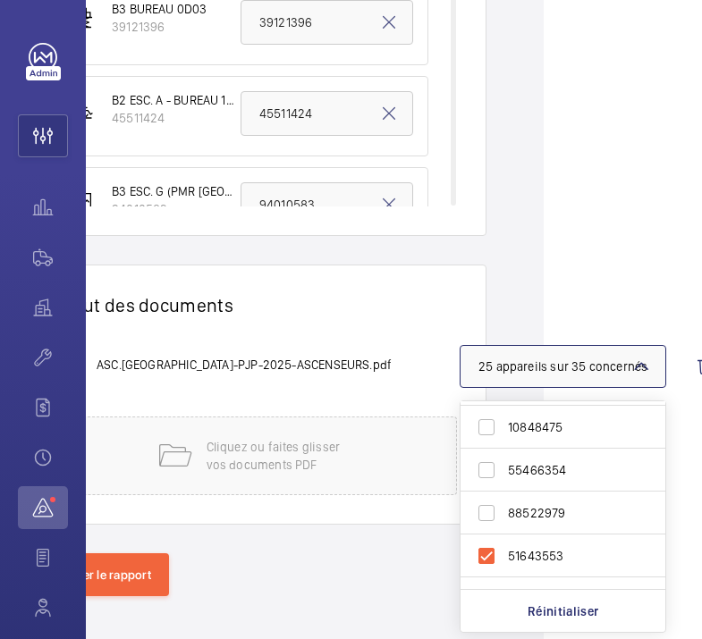
scroll to position [378, 0]
click at [524, 478] on span "55466354" at bounding box center [564, 474] width 113 height 18
click at [504, 478] on input "55466354" at bounding box center [486, 474] width 36 height 36
checkbox input "true"
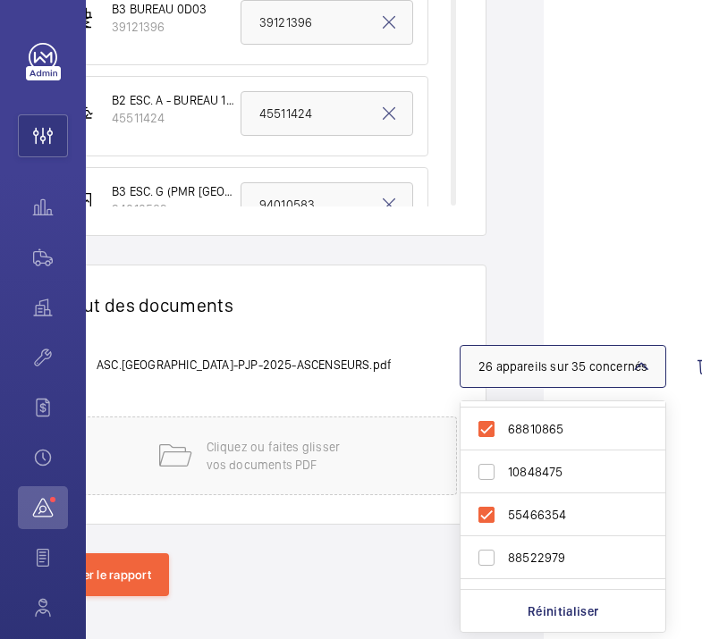
click at [508, 469] on span "10848475" at bounding box center [564, 472] width 113 height 18
click at [504, 469] on input "10848475" at bounding box center [486, 472] width 36 height 36
checkbox input "true"
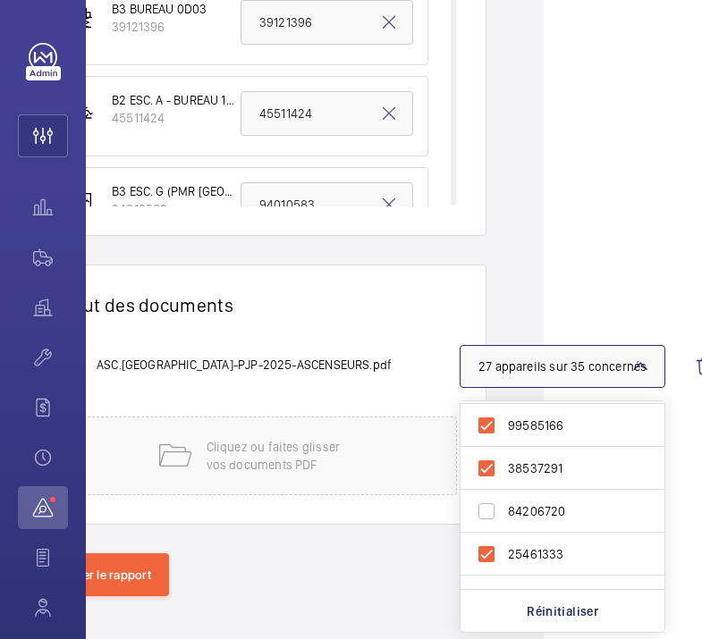
scroll to position [1201, 0]
click at [489, 508] on input "84206720" at bounding box center [486, 509] width 36 height 36
checkbox input "true"
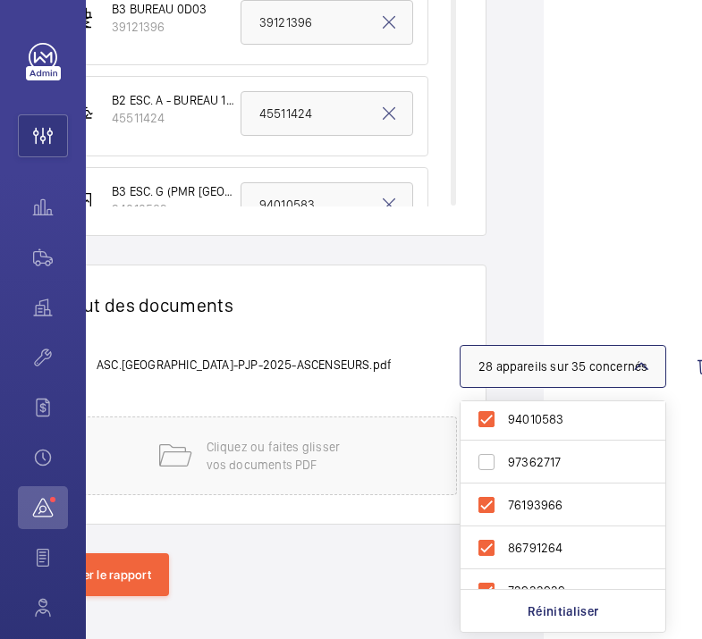
scroll to position [0, 0]
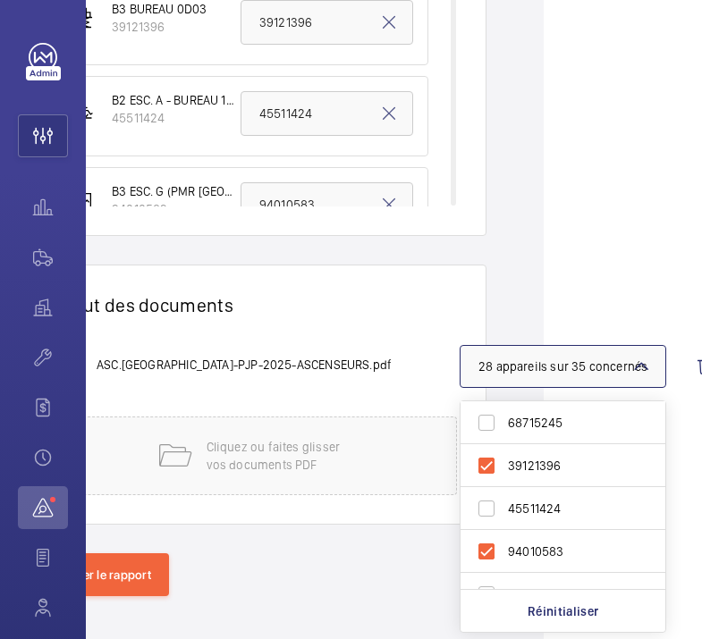
click at [540, 511] on span "45511424" at bounding box center [564, 509] width 113 height 18
click at [504, 511] on input "45511424" at bounding box center [486, 509] width 36 height 36
checkbox input "true"
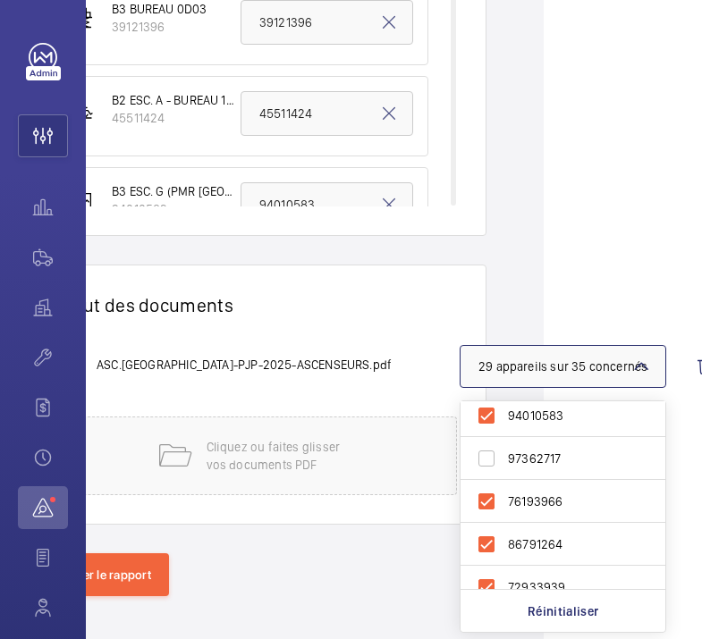
scroll to position [137, 0]
click at [257, 331] on div "Ajout des documents ASC.PARIS-PJP-2025-ASCENSEURS.pdf 29 appareils sur 35 conce…" at bounding box center [257, 395] width 459 height 260
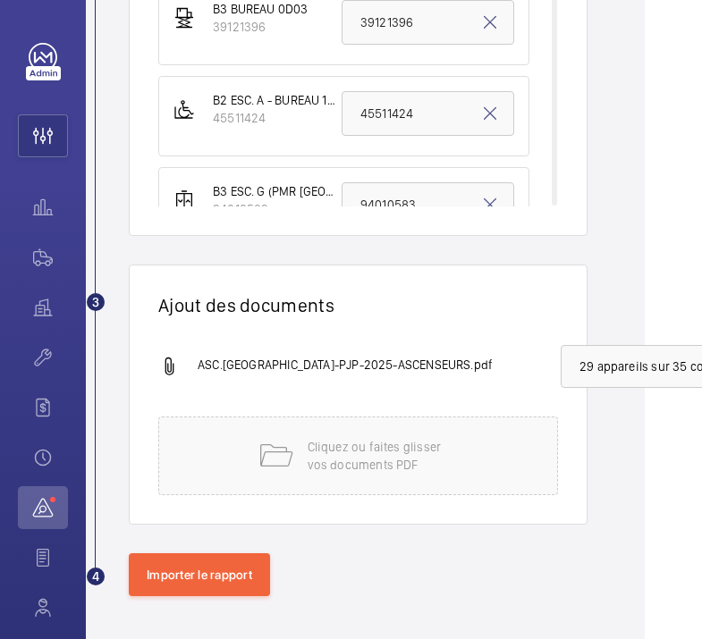
scroll to position [932, 56]
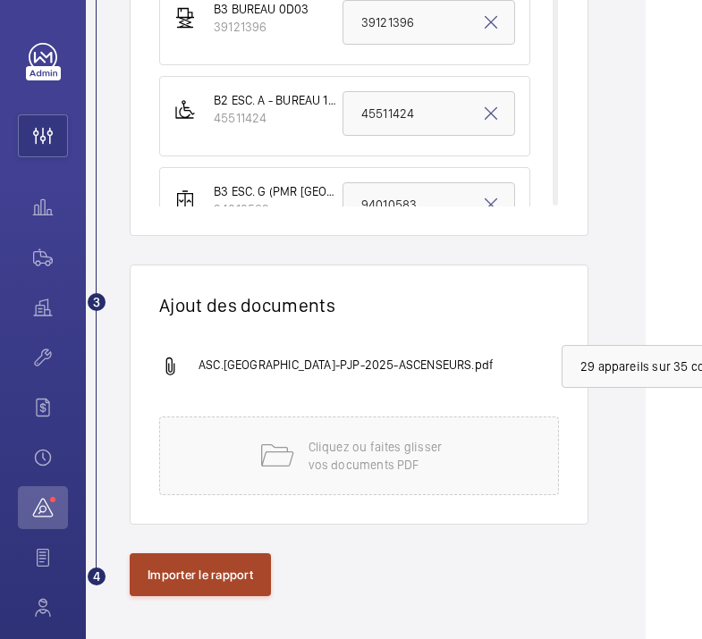
click at [169, 578] on button "Importer le rapport" at bounding box center [200, 574] width 141 height 43
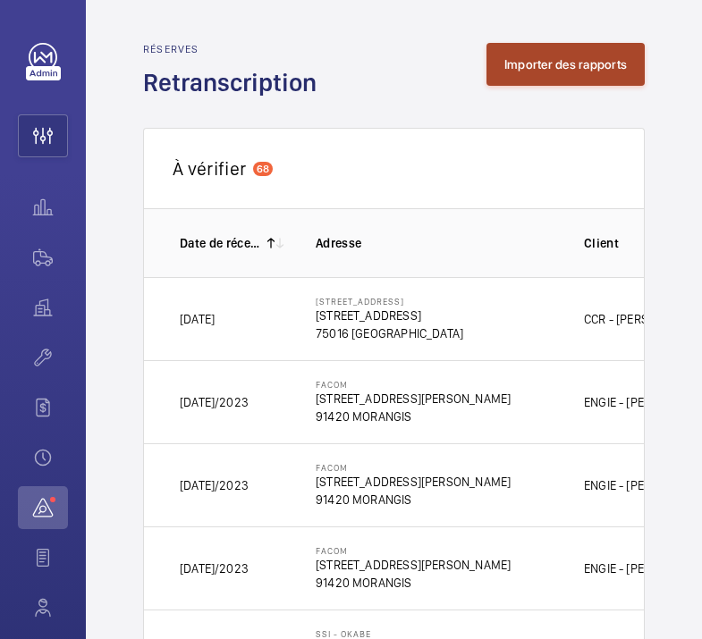
click at [527, 74] on button "Importer des rapports" at bounding box center [565, 64] width 158 height 43
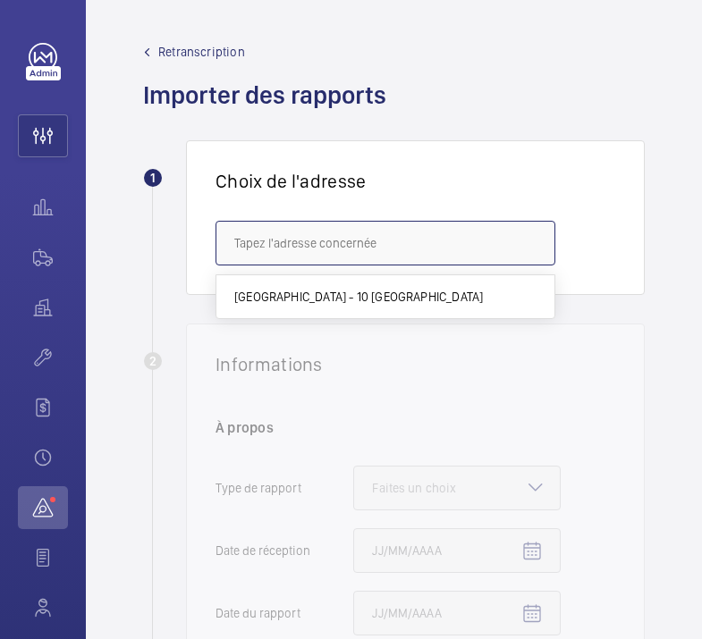
click at [258, 233] on input "text" at bounding box center [385, 243] width 340 height 45
paste input "[STREET_ADDRESS]"
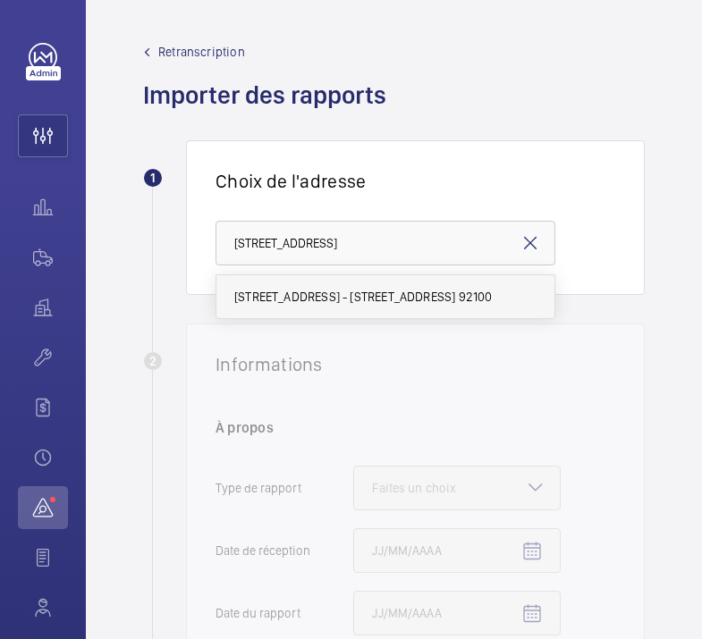
click at [274, 301] on span "[STREET_ADDRESS] - [STREET_ADDRESS] 92100" at bounding box center [362, 297] width 257 height 18
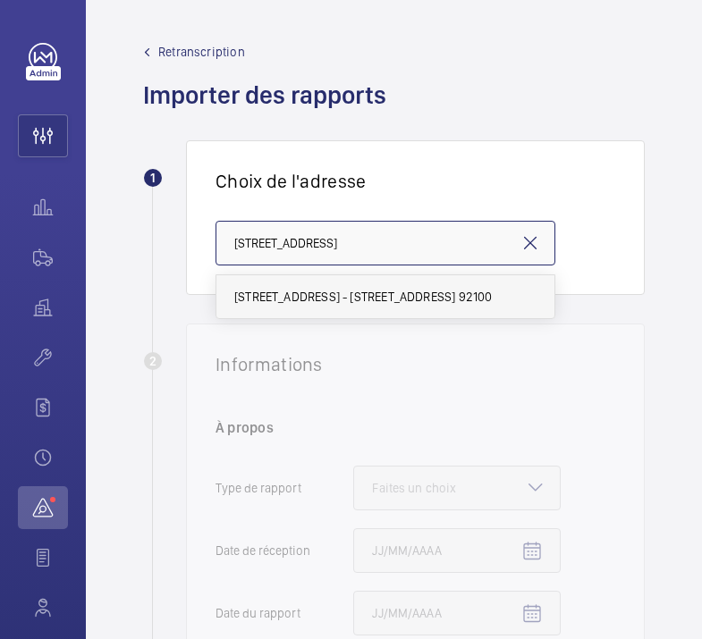
type input "[STREET_ADDRESS] - [STREET_ADDRESS] 92100"
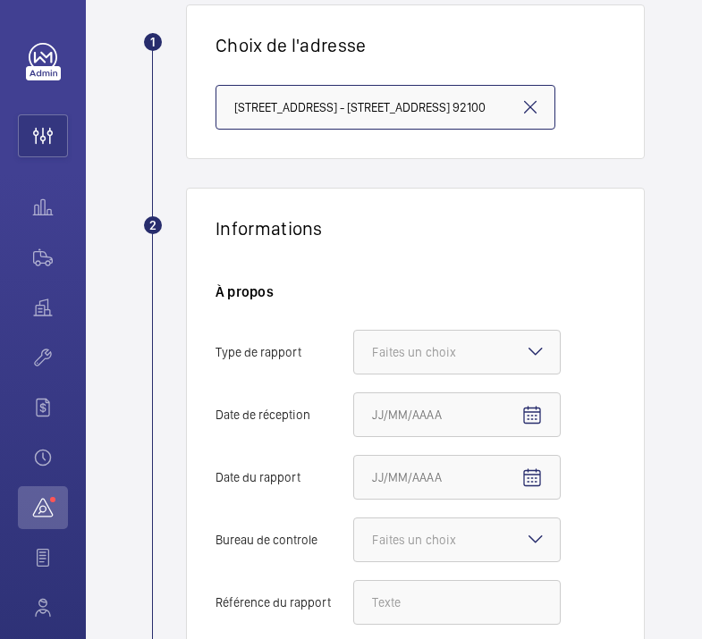
scroll to position [137, 0]
click at [422, 344] on div "Faites un choix" at bounding box center [436, 351] width 129 height 18
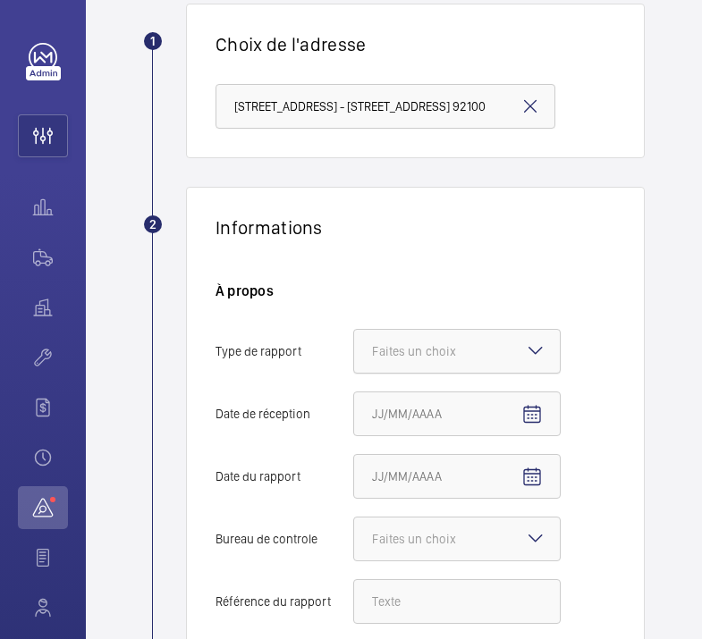
click at [354, 344] on input "Type de rapport Faites un choix" at bounding box center [354, 351] width 0 height 43
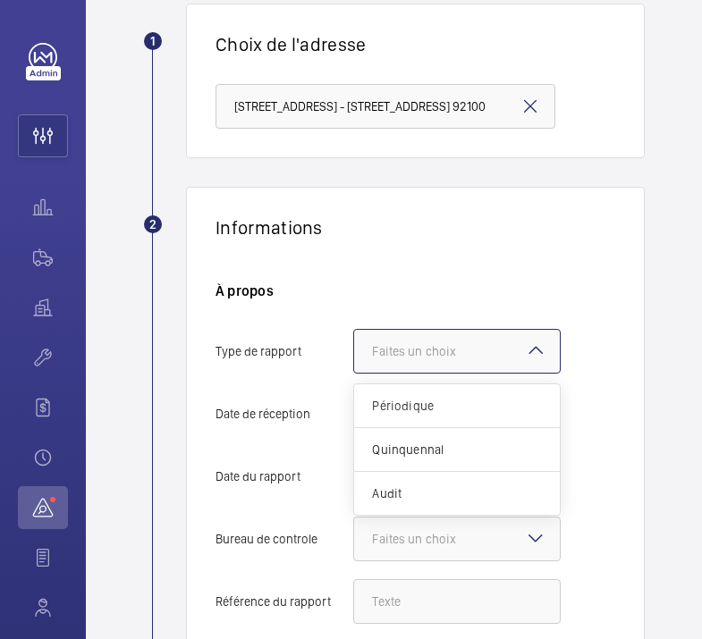
scroll to position [0, 0]
click at [396, 406] on span "Périodique" at bounding box center [457, 406] width 170 height 18
click at [354, 373] on input "Type de rapport Faites un choix Périodique Quinquennal Audit" at bounding box center [354, 351] width 0 height 43
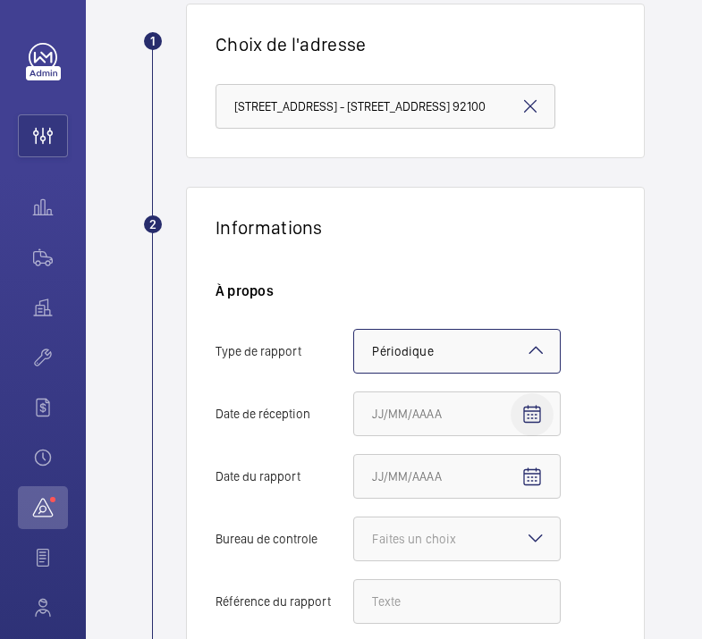
click at [533, 412] on mat-icon "Open calendar" at bounding box center [531, 414] width 21 height 21
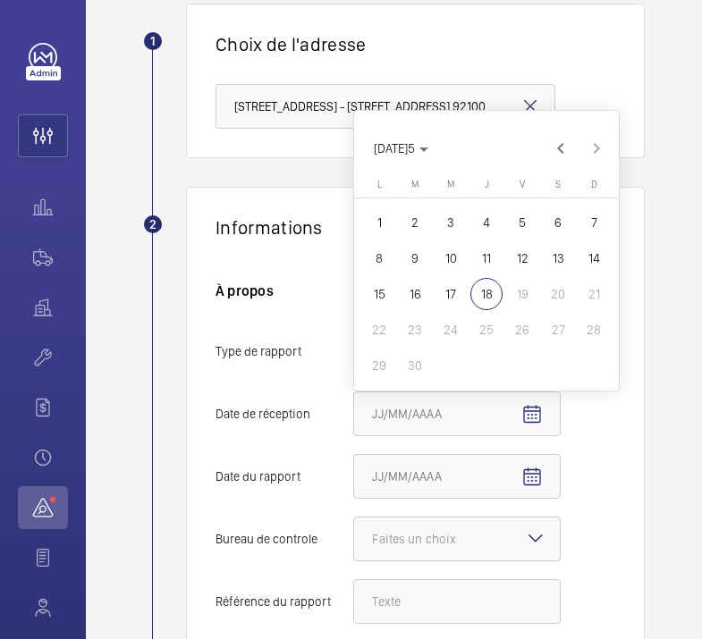
click at [371, 266] on span "8" at bounding box center [379, 258] width 32 height 32
type input "[DATE]025"
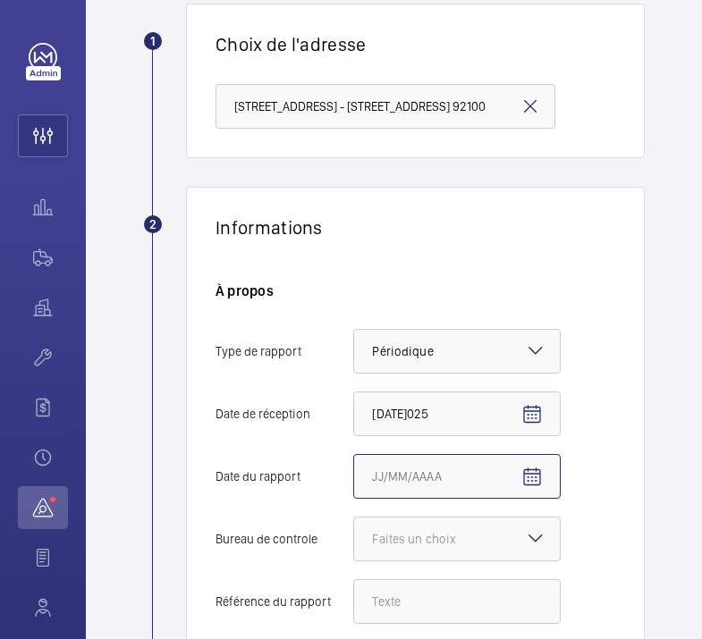
click at [491, 474] on input "Date du rapport" at bounding box center [456, 476] width 207 height 45
click at [528, 472] on mat-icon "Open calendar" at bounding box center [531, 477] width 21 height 21
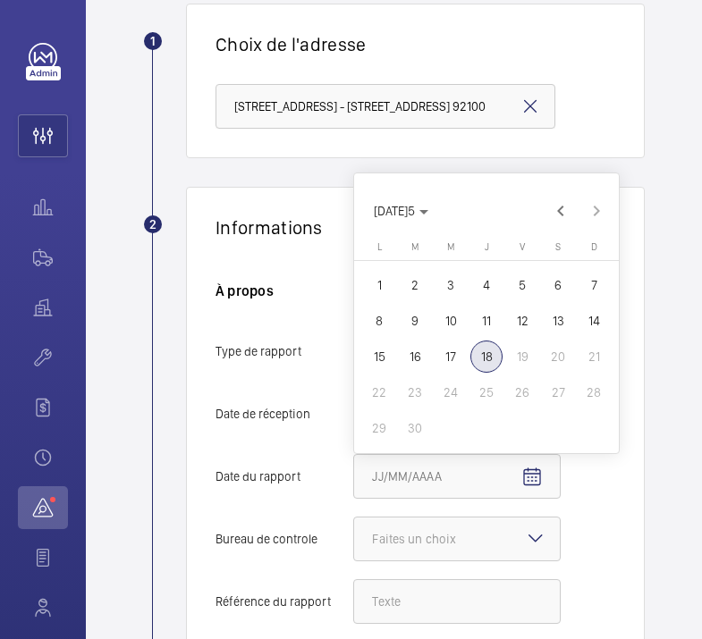
click at [483, 276] on span "4" at bounding box center [486, 285] width 32 height 32
type input "[DATE]"
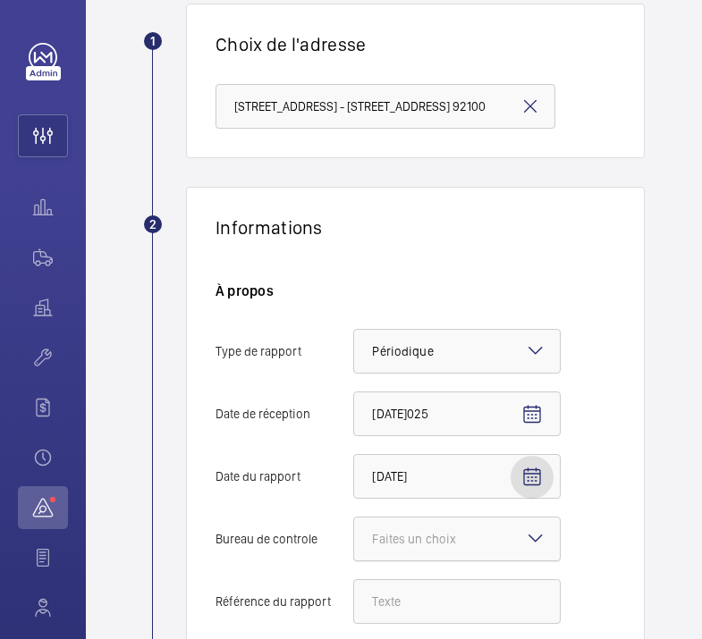
click at [454, 528] on div at bounding box center [457, 539] width 206 height 43
click at [354, 528] on input "Bureau de controle Faites un choix" at bounding box center [354, 539] width 0 height 43
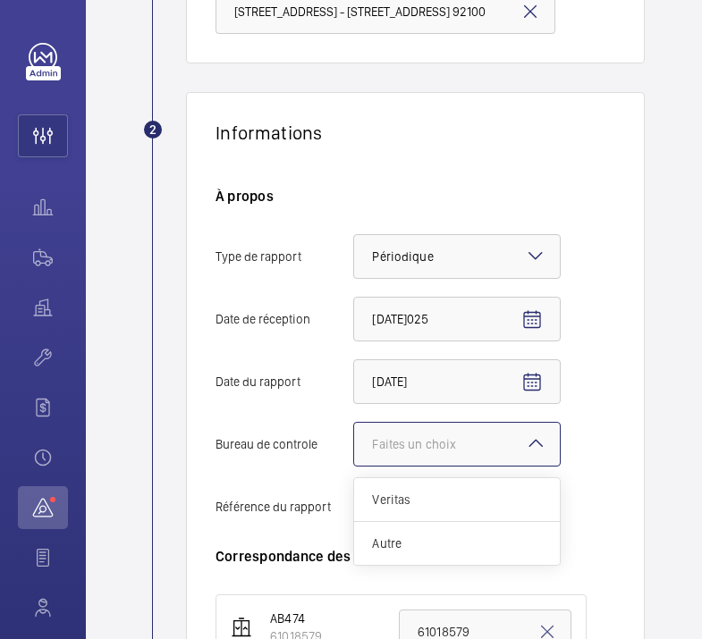
scroll to position [234, 0]
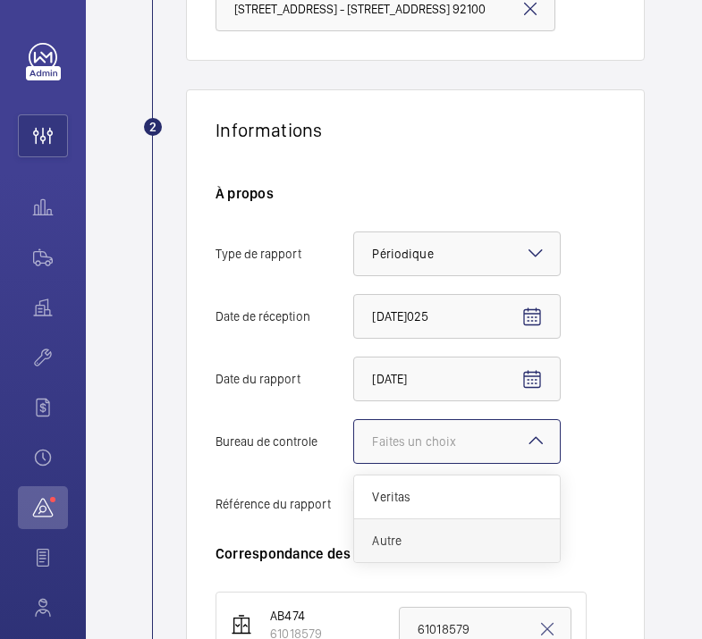
click at [386, 535] on span "Autre" at bounding box center [457, 541] width 170 height 18
click at [354, 463] on input "Bureau de controle Faites un choix Veritas Autre" at bounding box center [354, 441] width 0 height 43
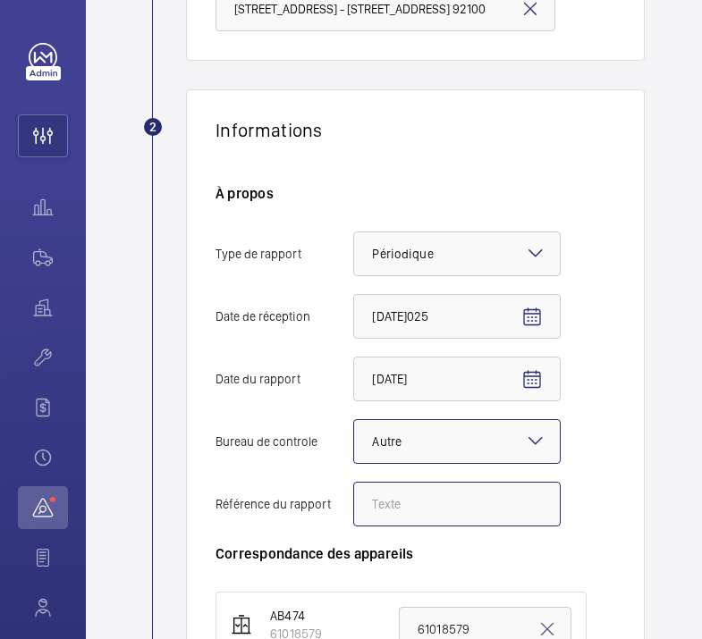
click at [392, 509] on input "Référence du rapport" at bounding box center [456, 504] width 207 height 45
paste input "N° 146260982501R001"
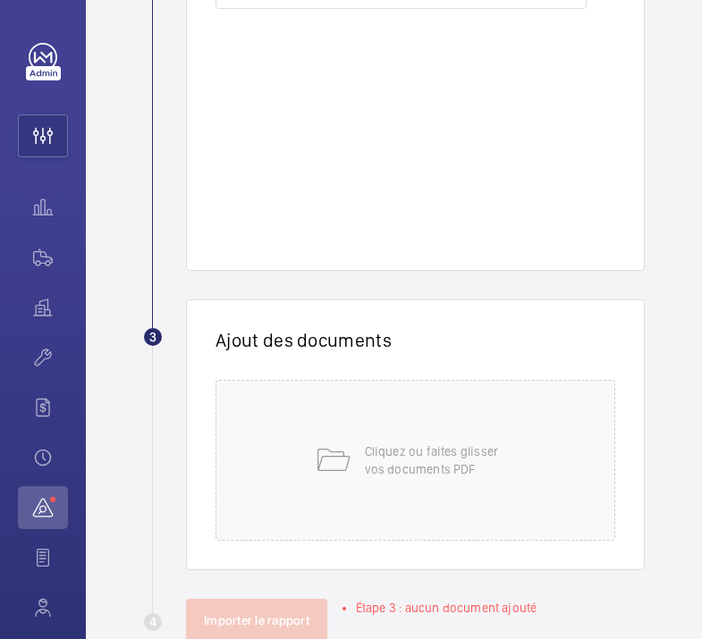
scroll to position [901, 0]
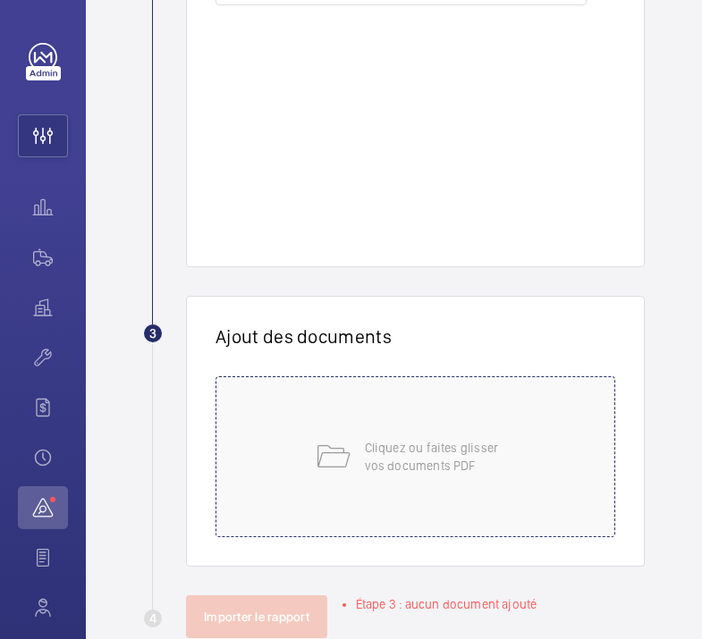
type input "N° 146260982501R001"
click at [345, 421] on div "Cliquez ou faites glisser vos documents PDF" at bounding box center [415, 456] width 400 height 161
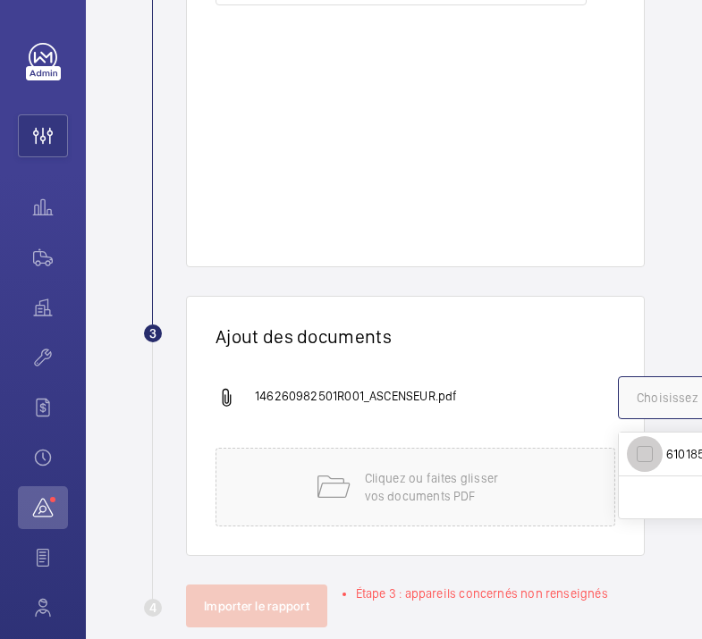
click at [642, 456] on input "61018579" at bounding box center [645, 454] width 36 height 36
checkbox input "true"
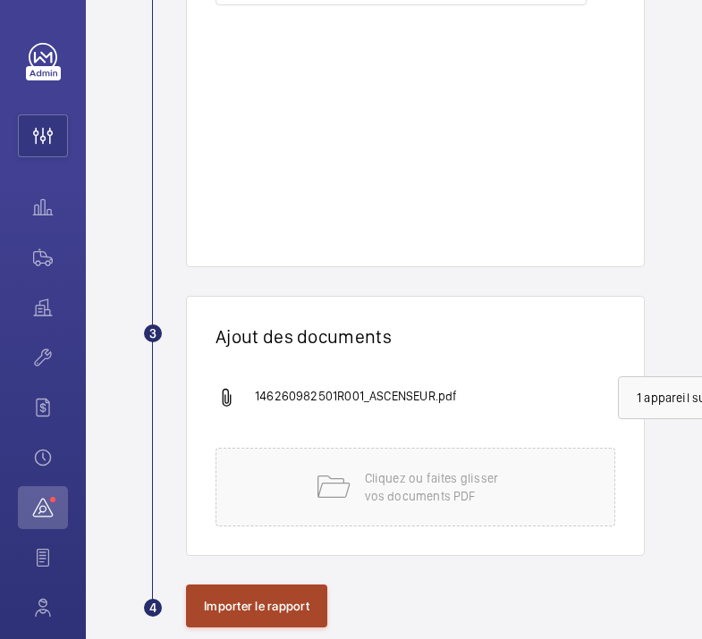
click at [241, 603] on button "Importer le rapport" at bounding box center [256, 606] width 141 height 43
